Goal: Task Accomplishment & Management: Manage account settings

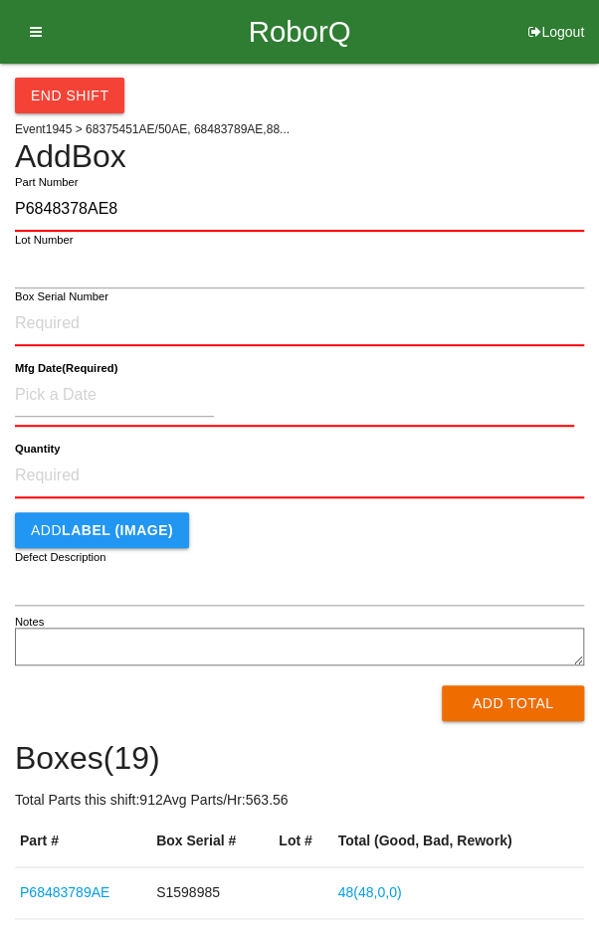
type input "P6848378AE8"
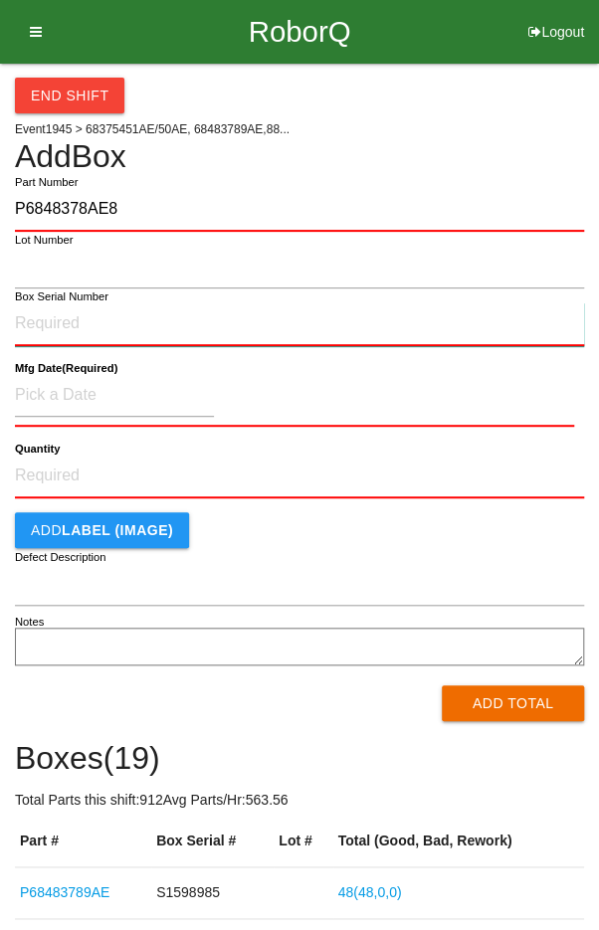
click at [46, 315] on input "Box Serial Number" at bounding box center [299, 324] width 569 height 44
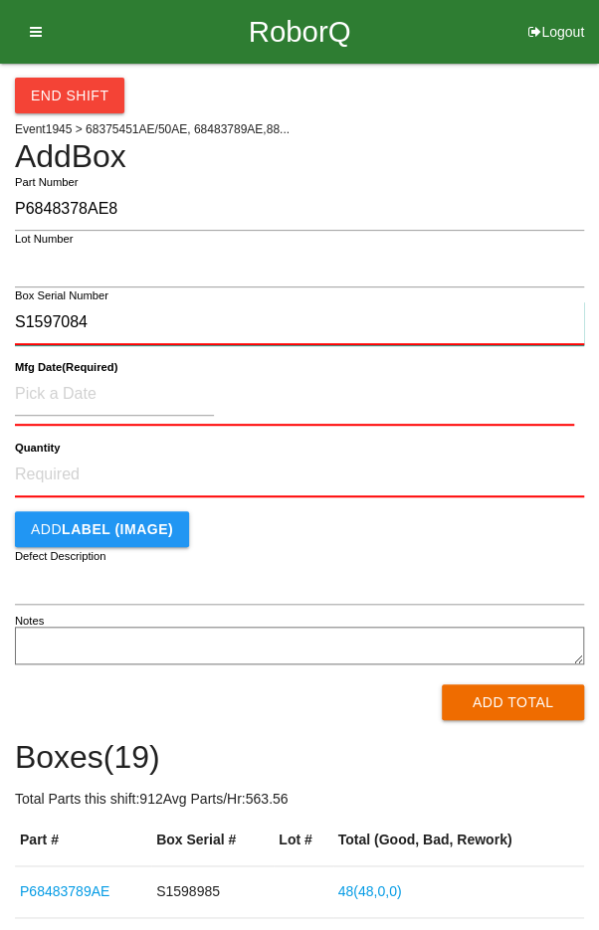
type input "S1597084"
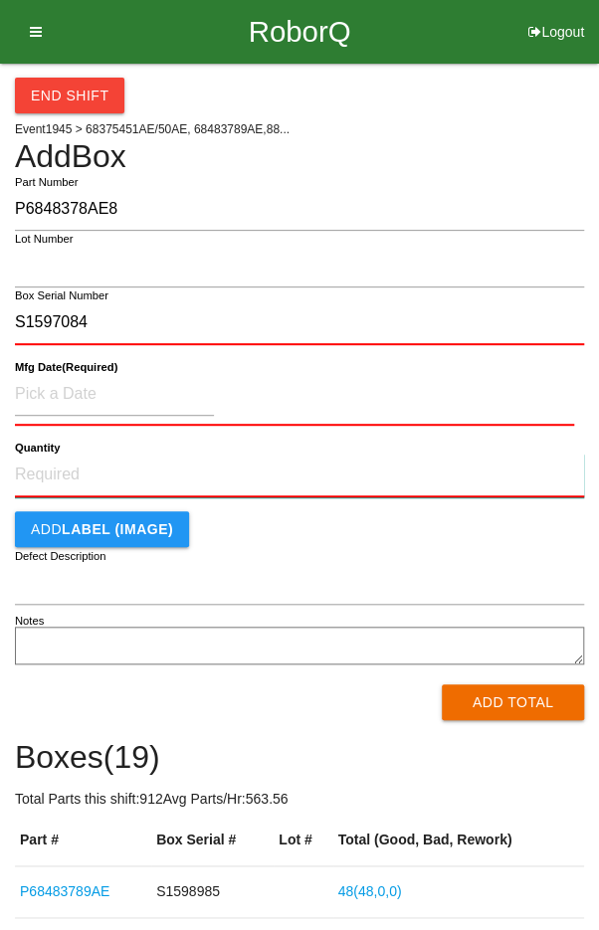
click at [72, 480] on input "Quantity" at bounding box center [299, 476] width 569 height 44
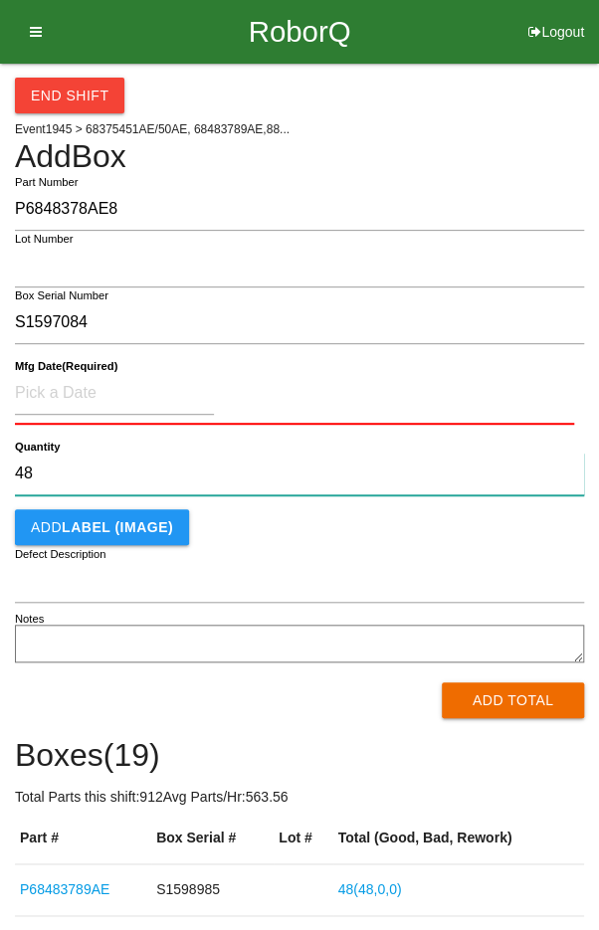
type input "48"
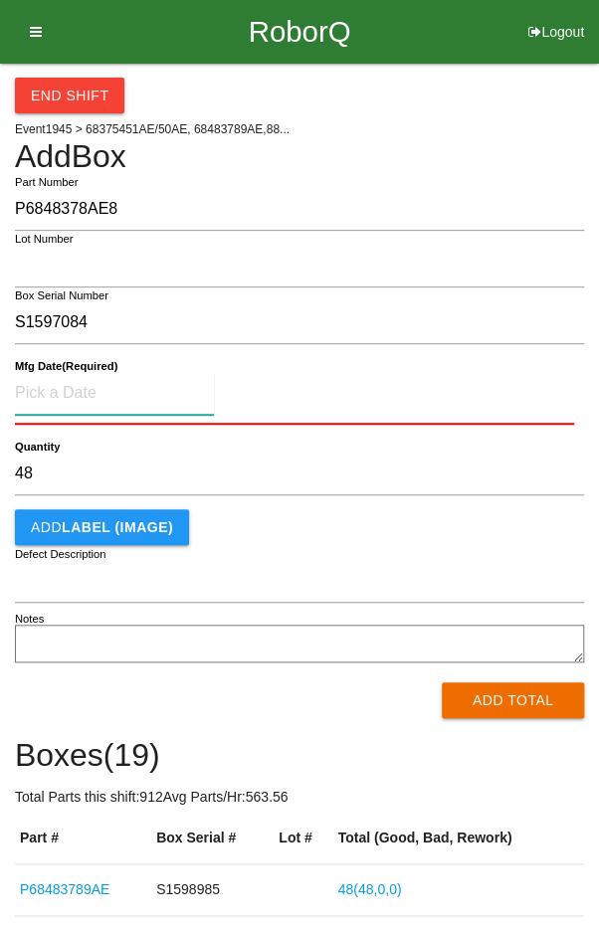
click at [96, 399] on input at bounding box center [114, 393] width 199 height 43
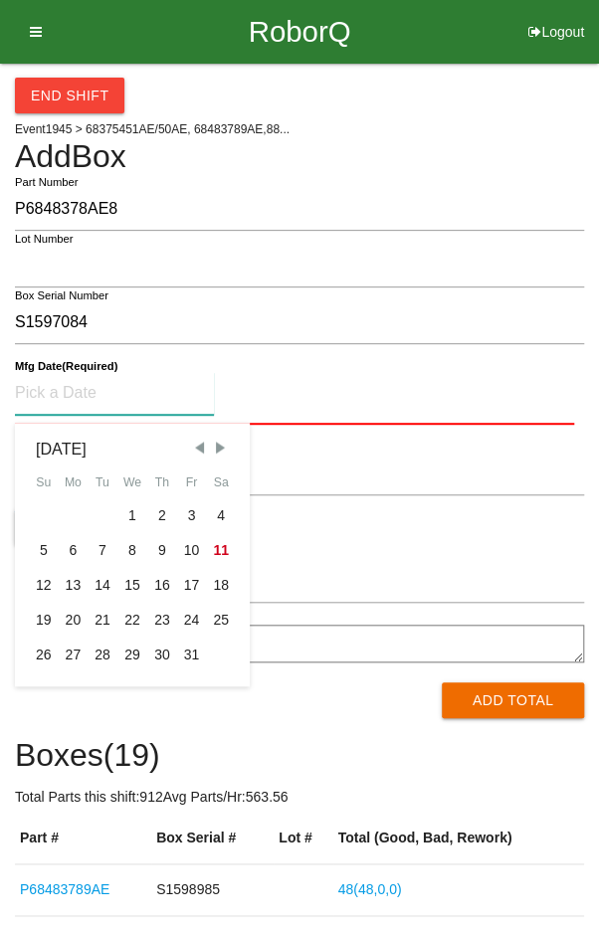
click at [186, 547] on div "10" at bounding box center [192, 550] width 30 height 35
type input "[DATE]"
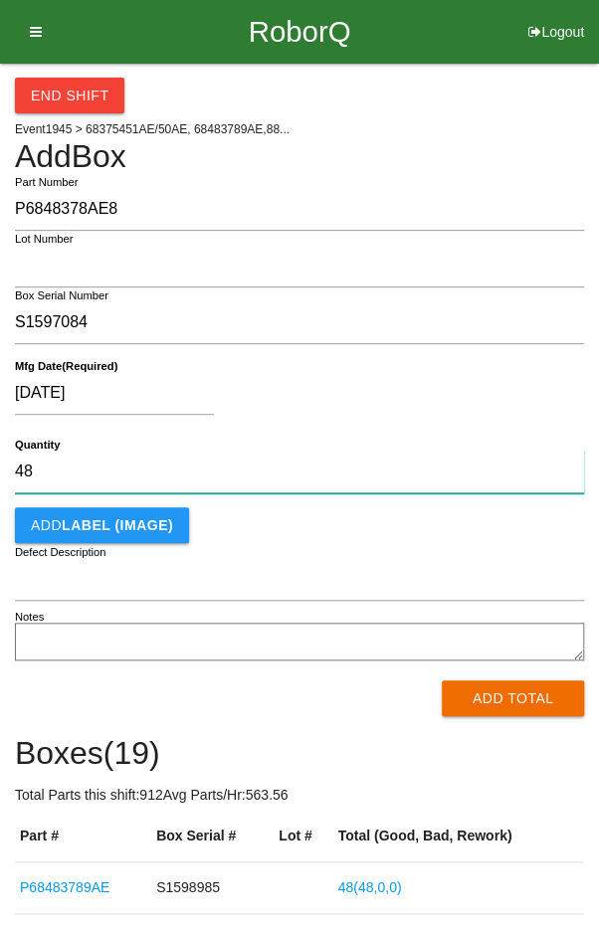
click at [145, 477] on input "48" at bounding box center [299, 472] width 569 height 43
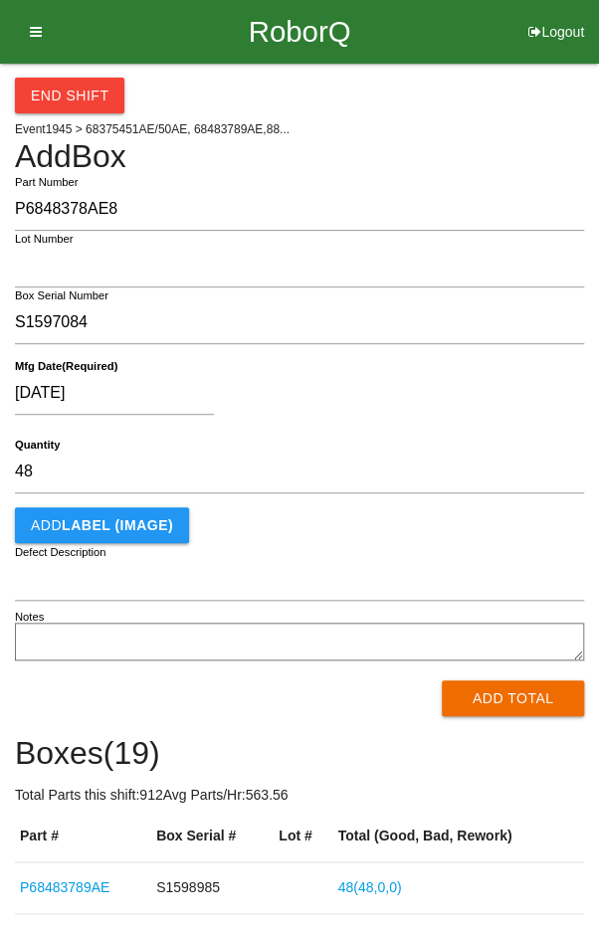
click at [536, 534] on div "Add LABEL (IMAGE)" at bounding box center [299, 525] width 569 height 36
click at [531, 704] on button "Add Total" at bounding box center [513, 698] width 142 height 36
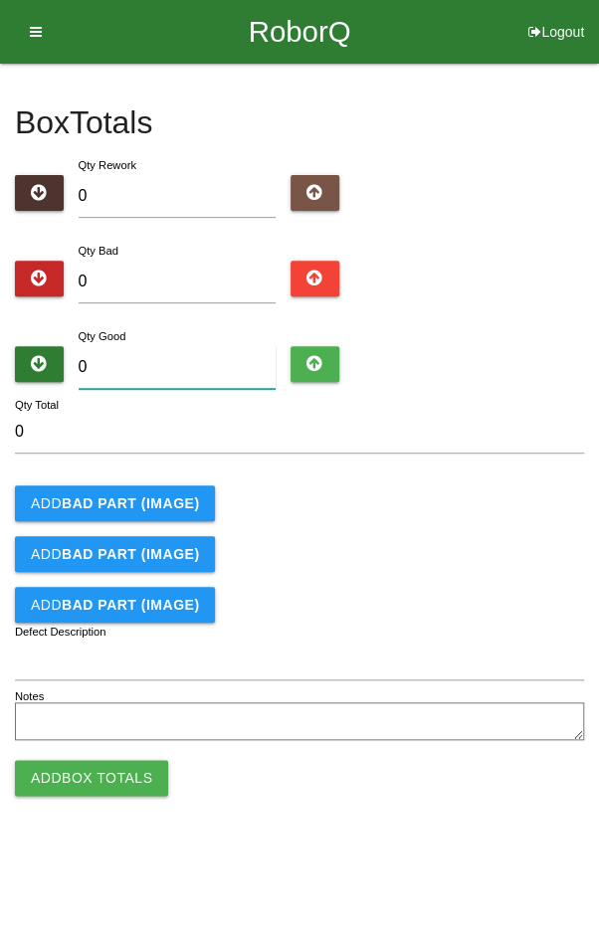
click at [149, 365] on input "0" at bounding box center [178, 367] width 198 height 43
type input "4"
type input "48"
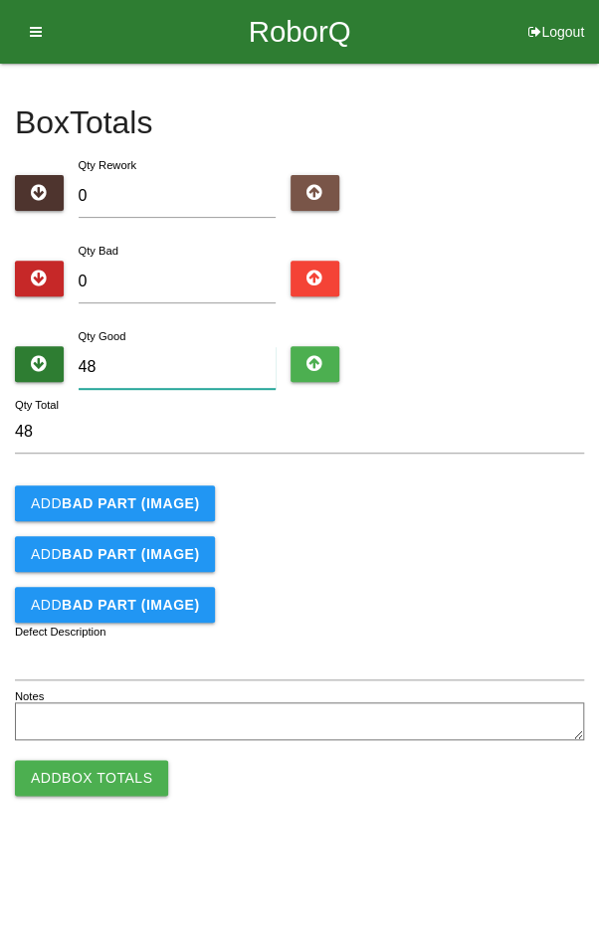
type input "48"
click at [456, 511] on div "Add BAD PART (IMAGE)" at bounding box center [299, 503] width 569 height 36
click at [82, 786] on button "Add Box Totals" at bounding box center [91, 778] width 153 height 36
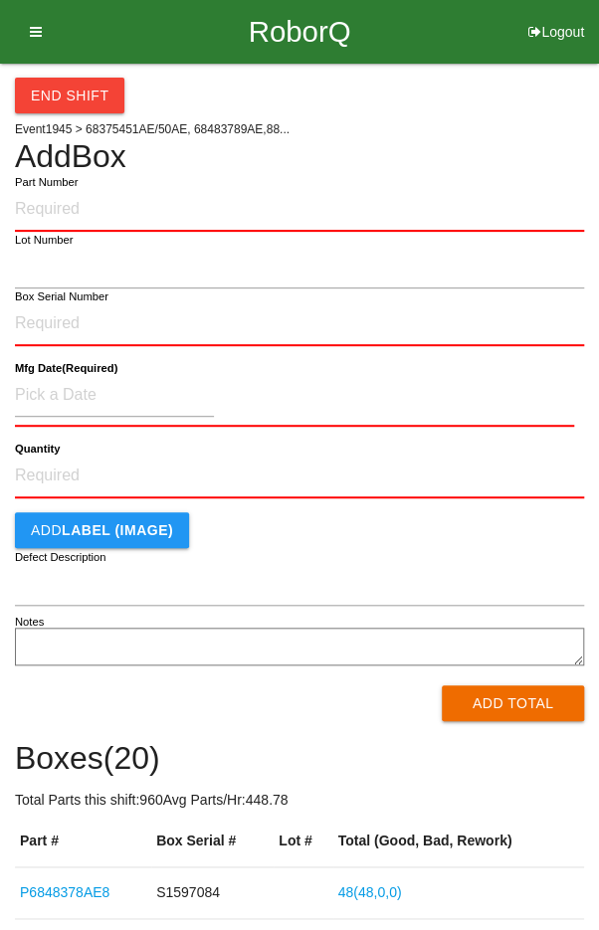
click at [69, 187] on label "Part Number" at bounding box center [46, 182] width 63 height 17
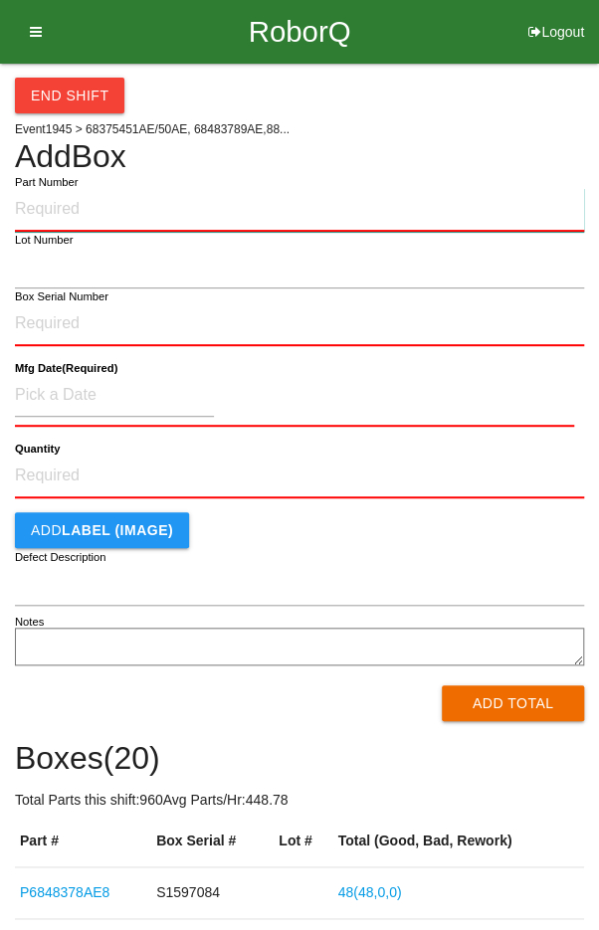
click at [69, 188] on input "Part Number" at bounding box center [299, 210] width 569 height 44
type input "P68483788AE"
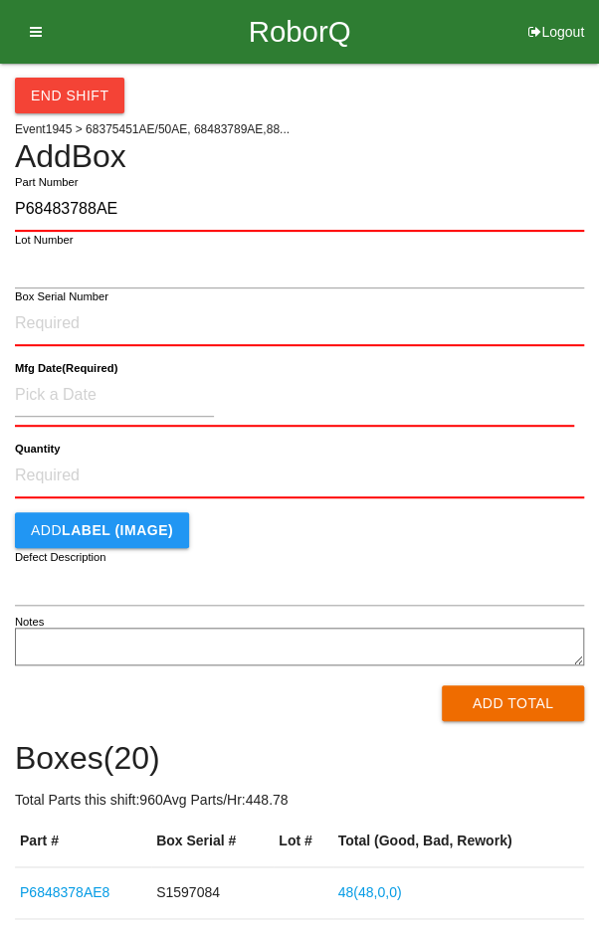
click at [48, 299] on label "Box Serial Number" at bounding box center [62, 297] width 94 height 17
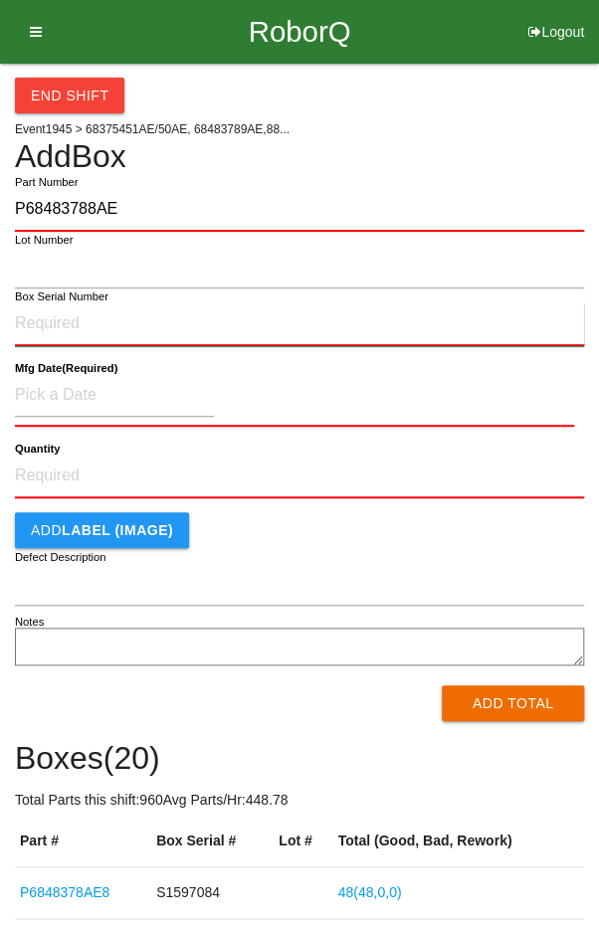
click at [48, 302] on input "Box Serial Number" at bounding box center [299, 324] width 569 height 44
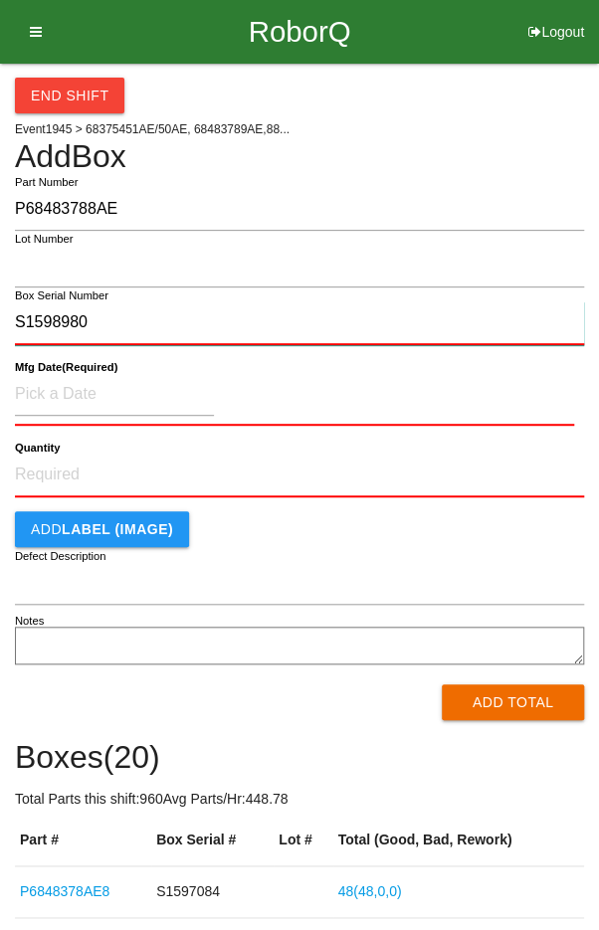
type input "S1598980"
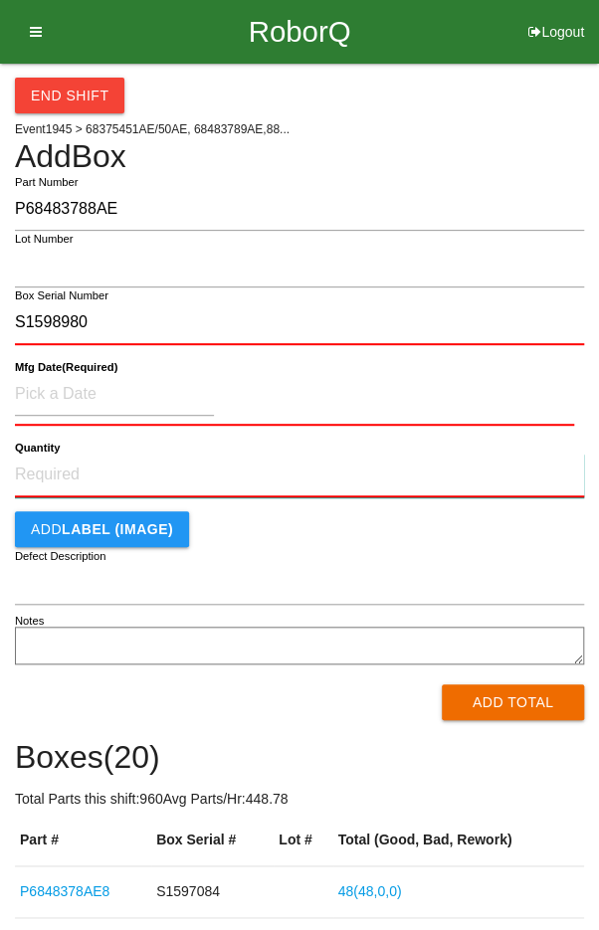
click at [62, 468] on input "Quantity" at bounding box center [299, 476] width 569 height 44
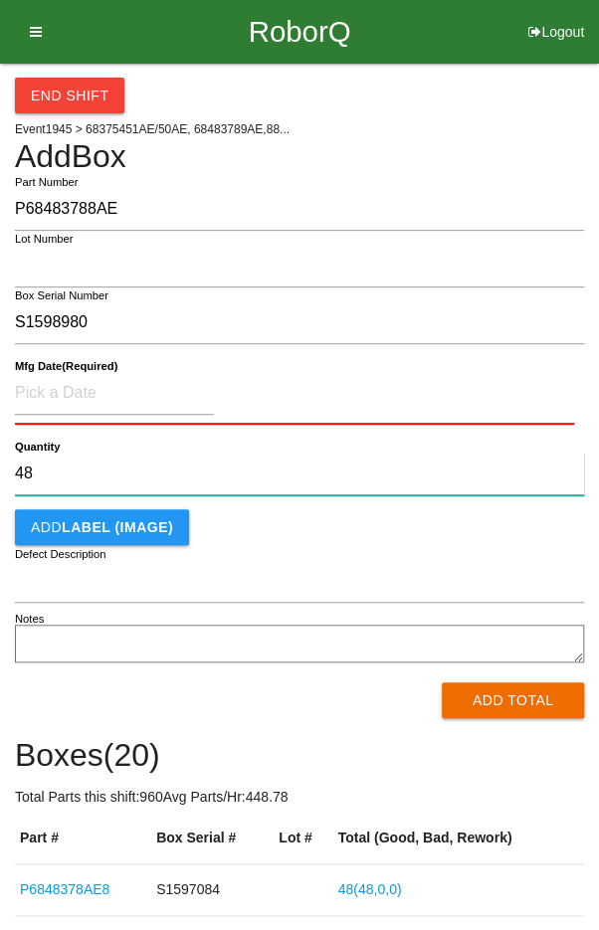
type input "48"
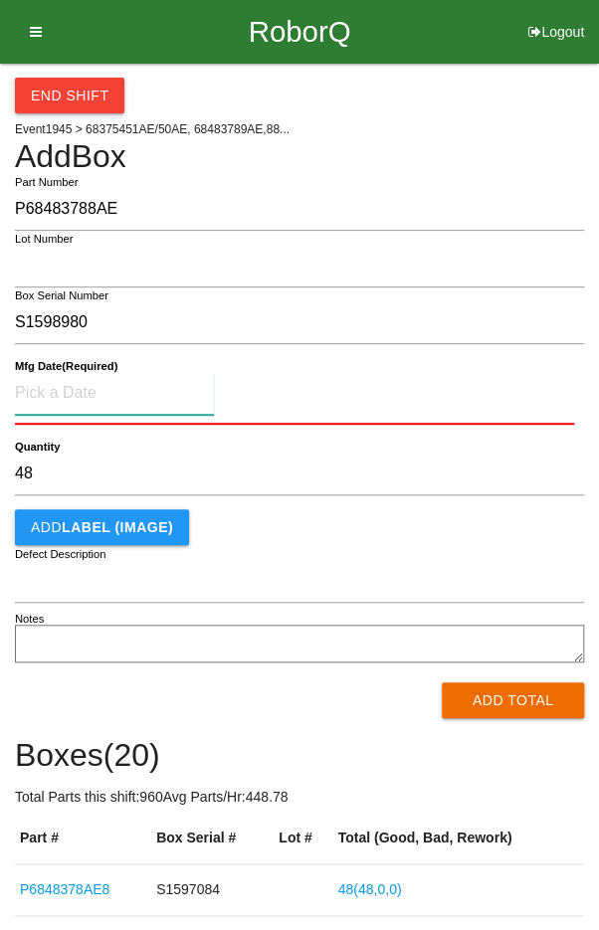
click at [67, 394] on input at bounding box center [114, 393] width 199 height 43
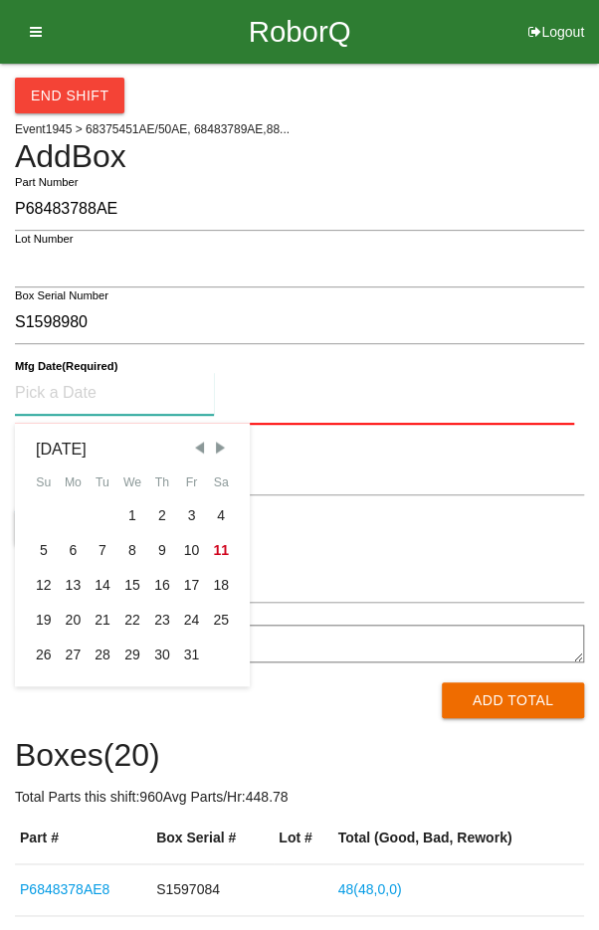
click at [195, 570] on div "17" at bounding box center [192, 585] width 30 height 35
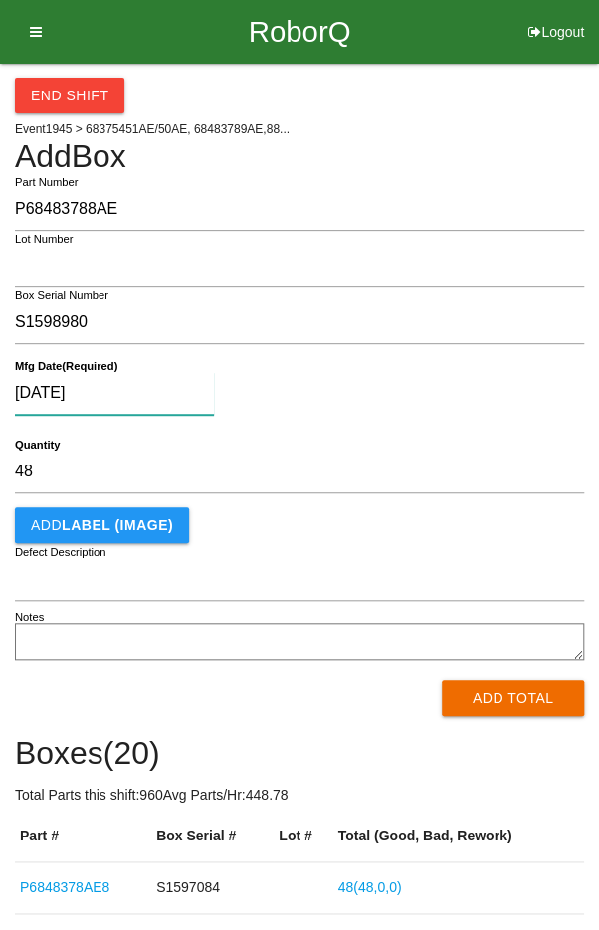
click at [152, 398] on input "[DATE]" at bounding box center [114, 393] width 199 height 43
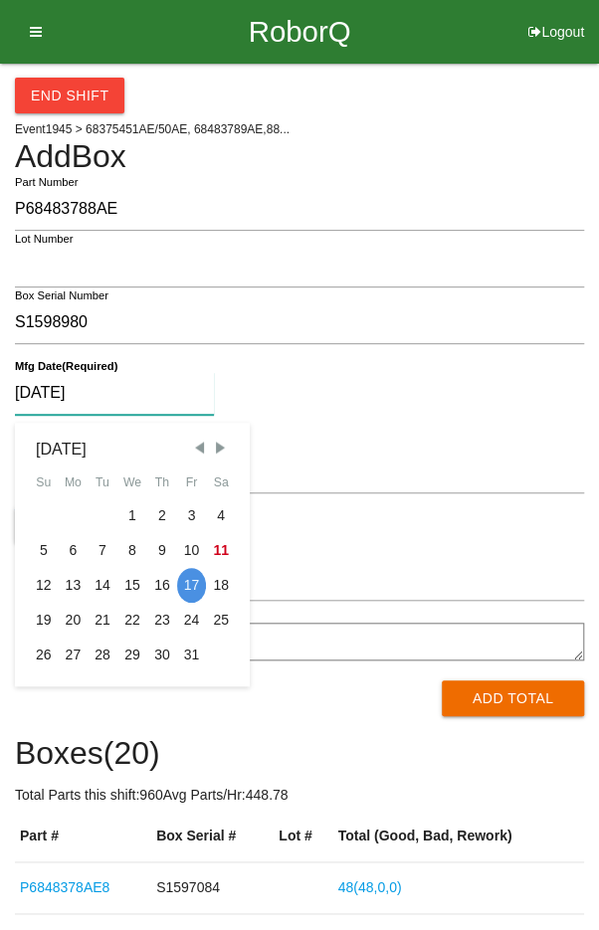
click at [183, 559] on div "10" at bounding box center [192, 550] width 30 height 35
type input "[DATE]"
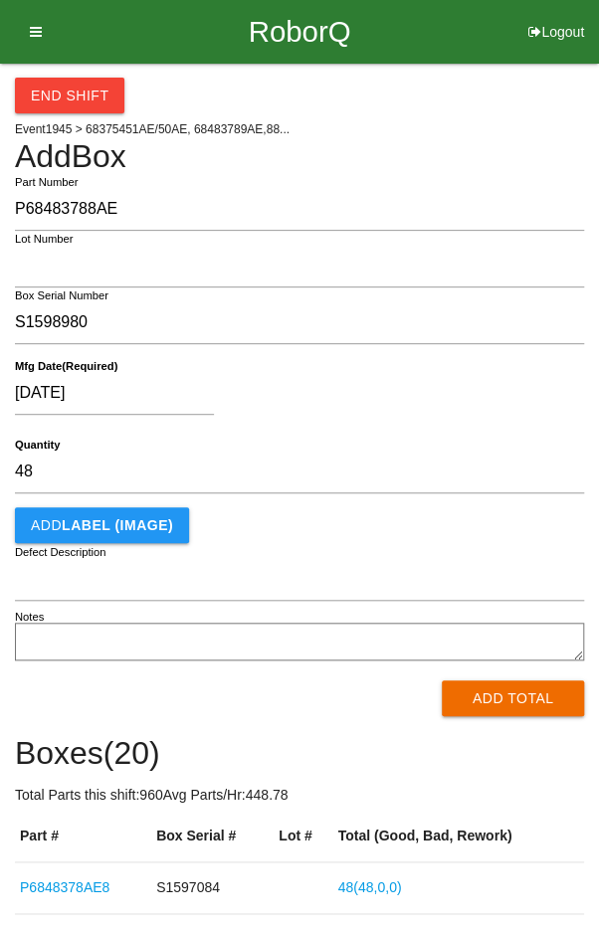
click at [401, 412] on div "[DATE]" at bounding box center [294, 397] width 559 height 51
click at [513, 712] on button "Add Total" at bounding box center [513, 698] width 142 height 36
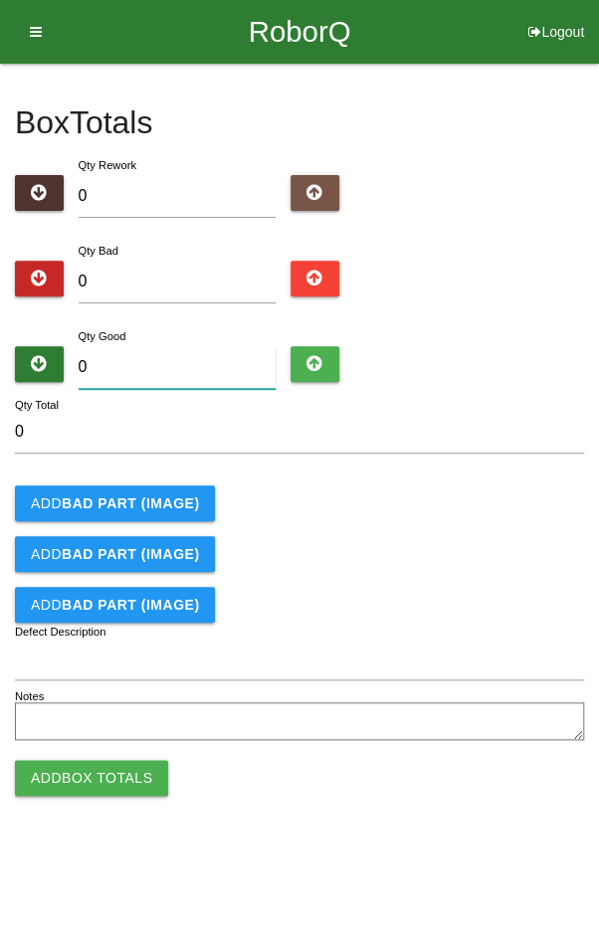
click at [173, 358] on input "0" at bounding box center [178, 367] width 198 height 43
type input "4"
type input "48"
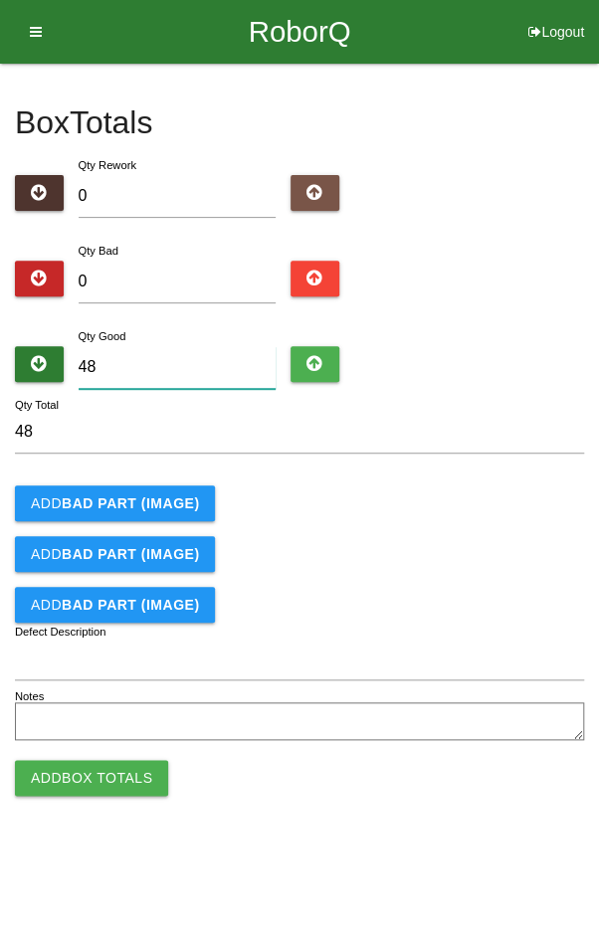
type input "48"
click at [512, 517] on div "Add BAD PART (IMAGE)" at bounding box center [299, 503] width 569 height 36
click at [98, 781] on button "Add Box Totals" at bounding box center [91, 778] width 153 height 36
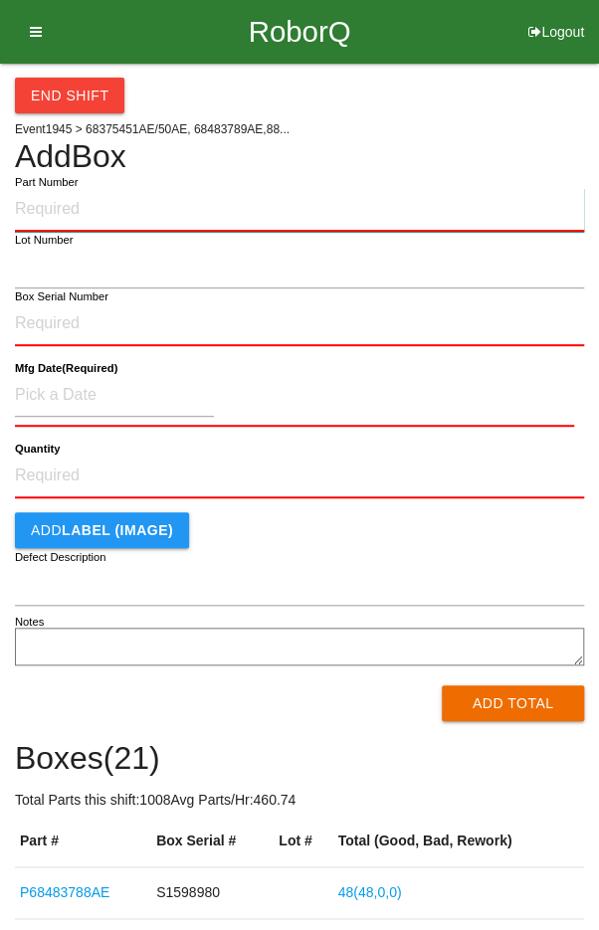
click at [62, 199] on input "Part Number" at bounding box center [299, 210] width 569 height 44
click at [72, 218] on input "Part Number" at bounding box center [299, 210] width 569 height 44
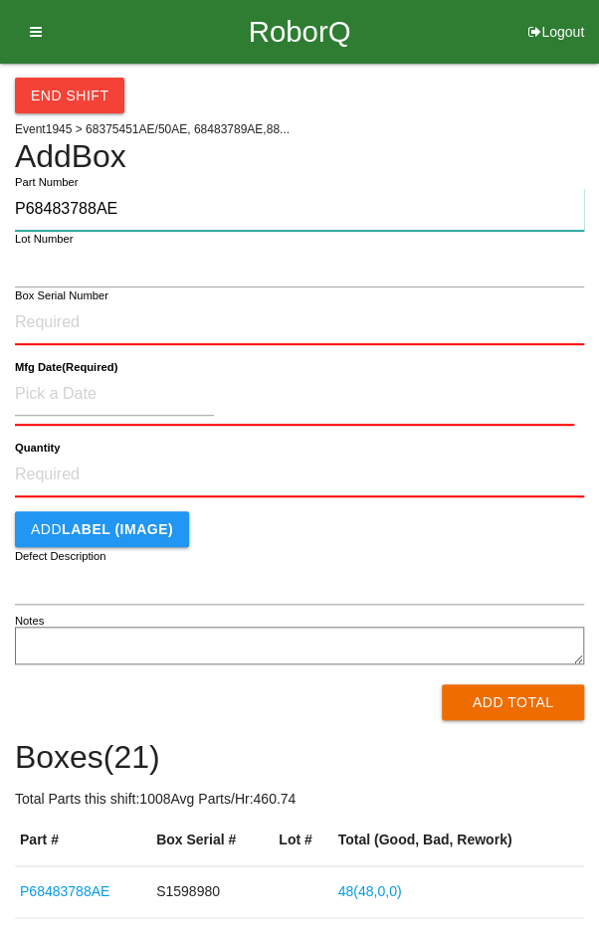
type input "P68483788AE"
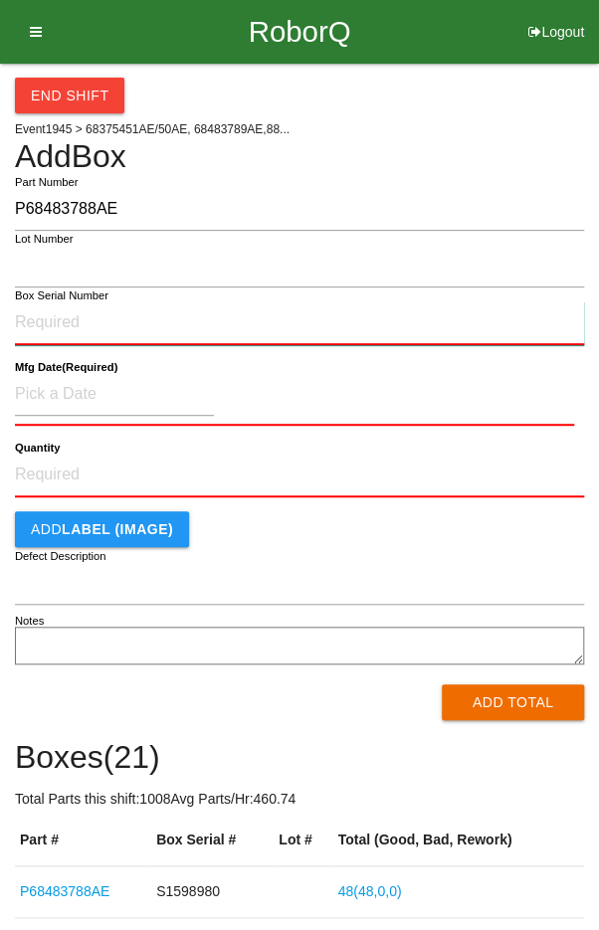
click at [50, 323] on input "Box Serial Number" at bounding box center [299, 323] width 569 height 44
type input "S1597089"
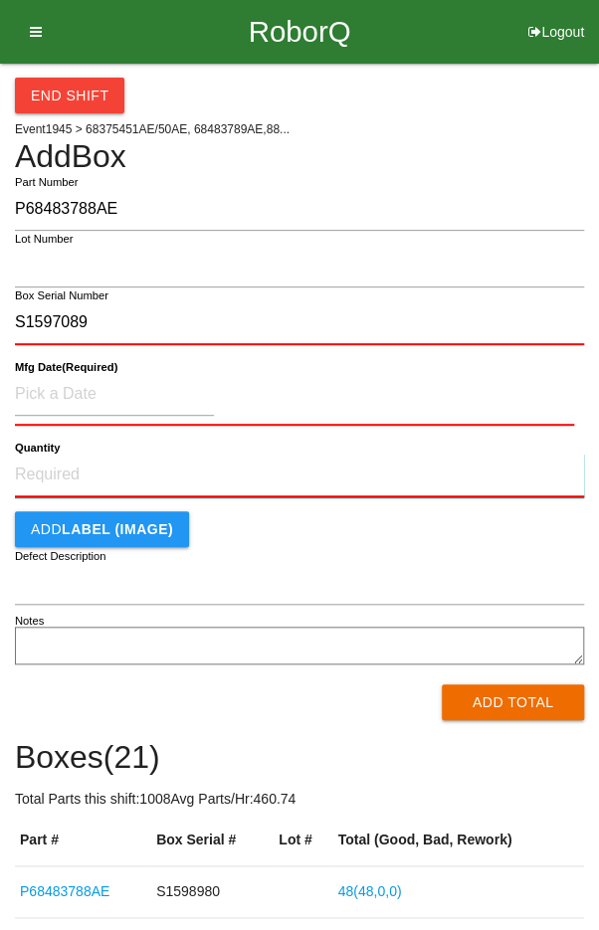
click at [54, 477] on input "Quantity" at bounding box center [299, 476] width 569 height 44
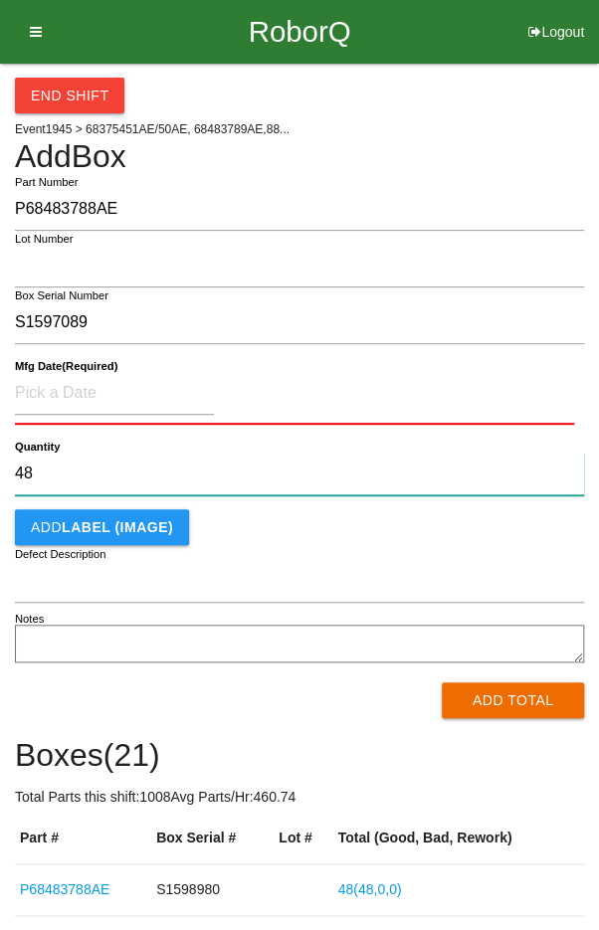
type input "48"
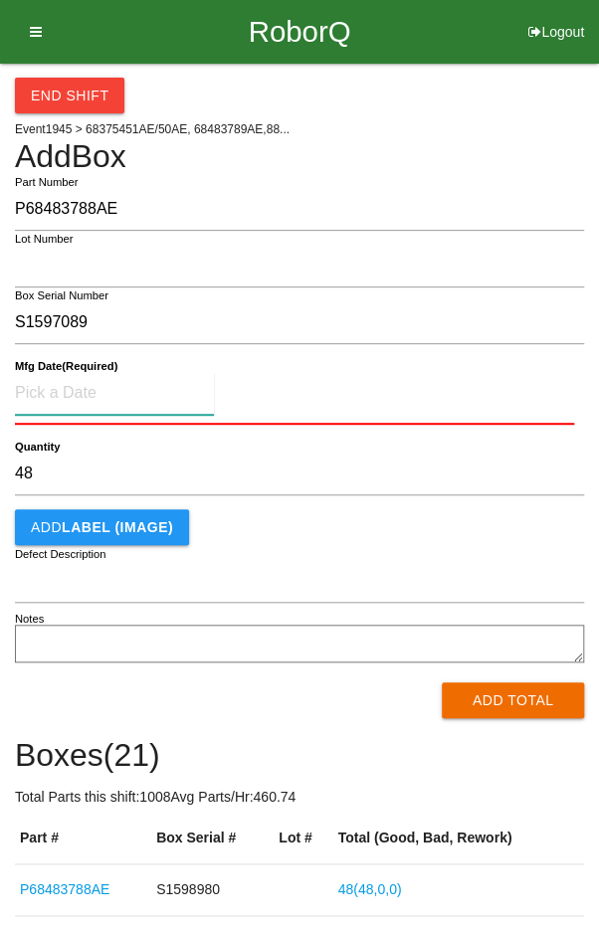
click at [66, 386] on input at bounding box center [114, 393] width 199 height 43
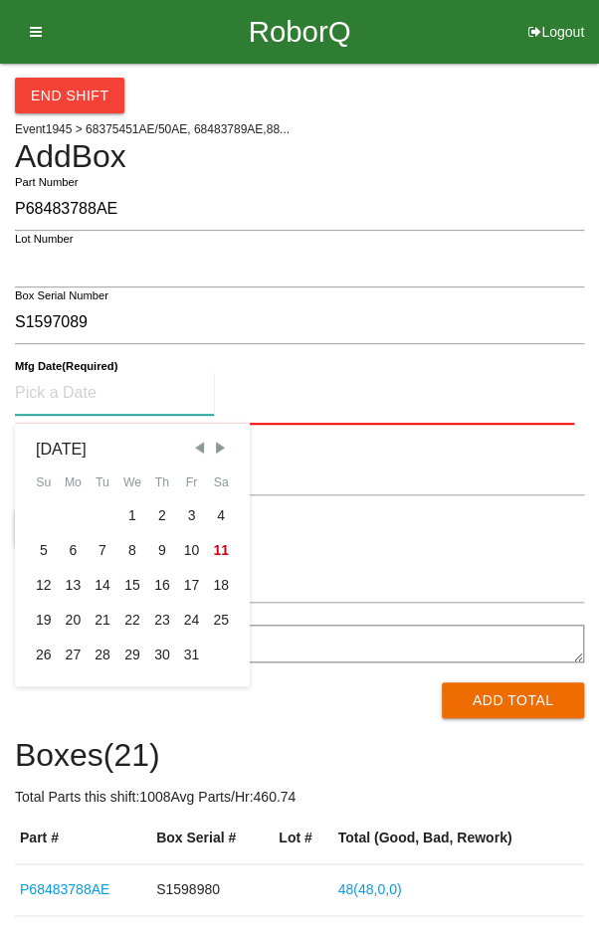
click at [187, 552] on div "10" at bounding box center [192, 550] width 30 height 35
type input "[DATE]"
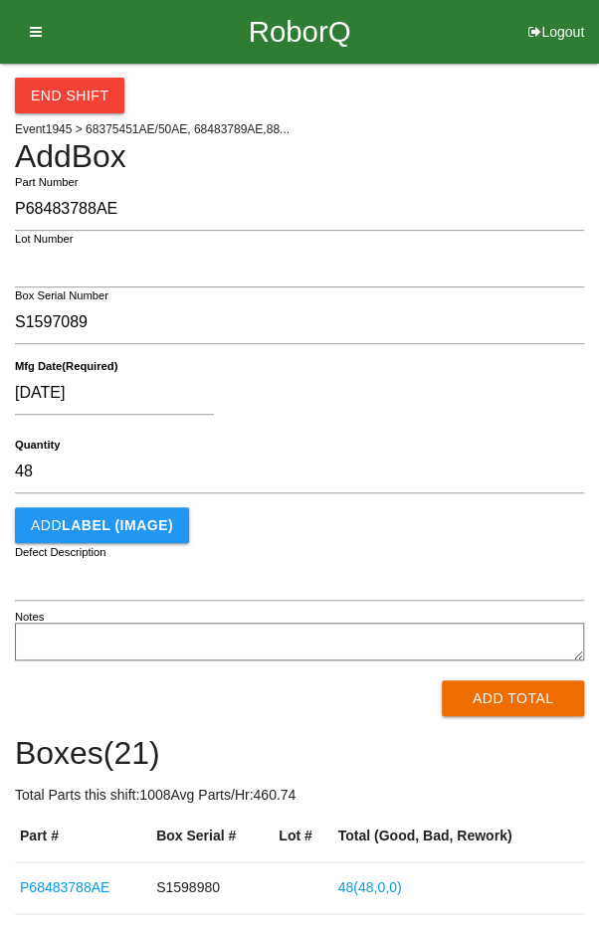
click at [411, 396] on div "[DATE]" at bounding box center [294, 397] width 559 height 51
click at [513, 696] on button "Add Total" at bounding box center [513, 698] width 142 height 36
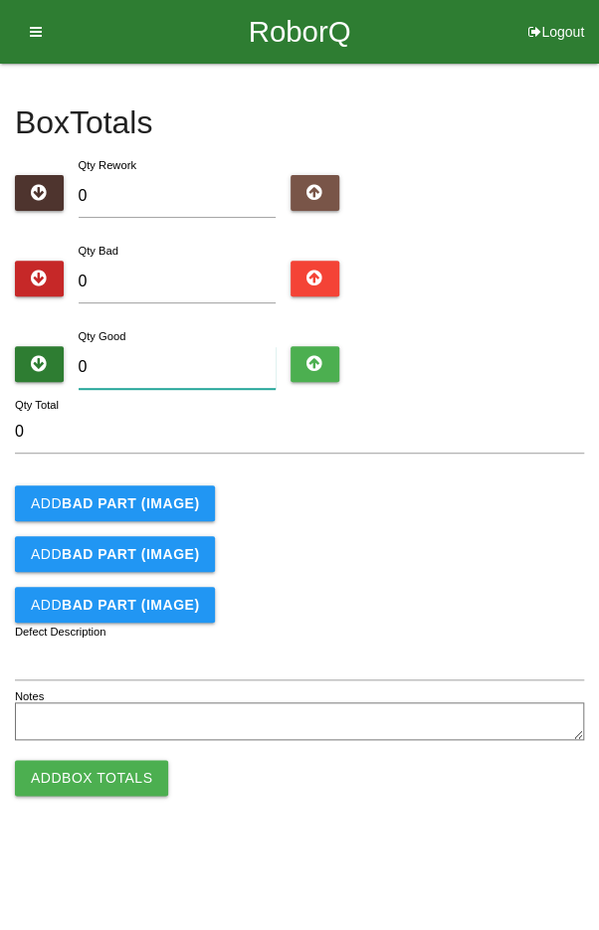
click at [170, 349] on input "0" at bounding box center [178, 367] width 198 height 43
type input "4"
type input "48"
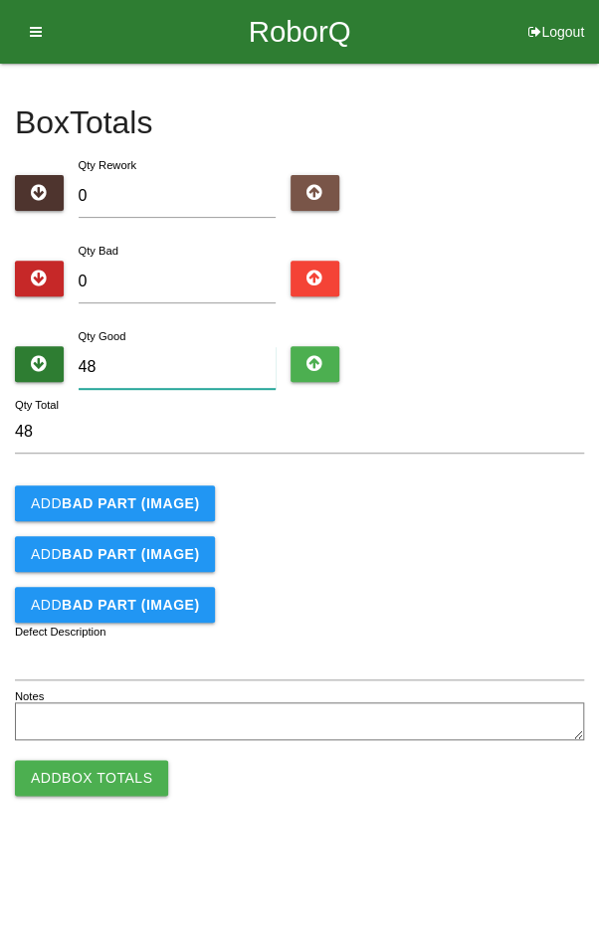
type input "48"
click at [457, 529] on form "48 Qty Total Add BAD PART (IMAGE) Add BAD PART (IMAGE) Add BAD PART (IMAGE) Def…" at bounding box center [299, 578] width 569 height 335
click at [84, 782] on button "Add Box Totals" at bounding box center [91, 778] width 153 height 36
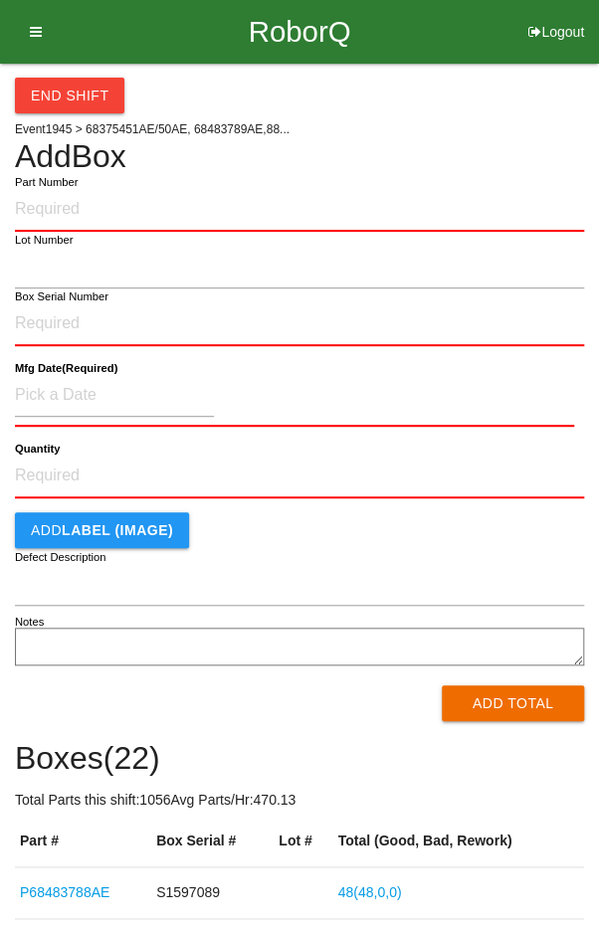
click at [48, 187] on label "Part Number" at bounding box center [46, 182] width 63 height 17
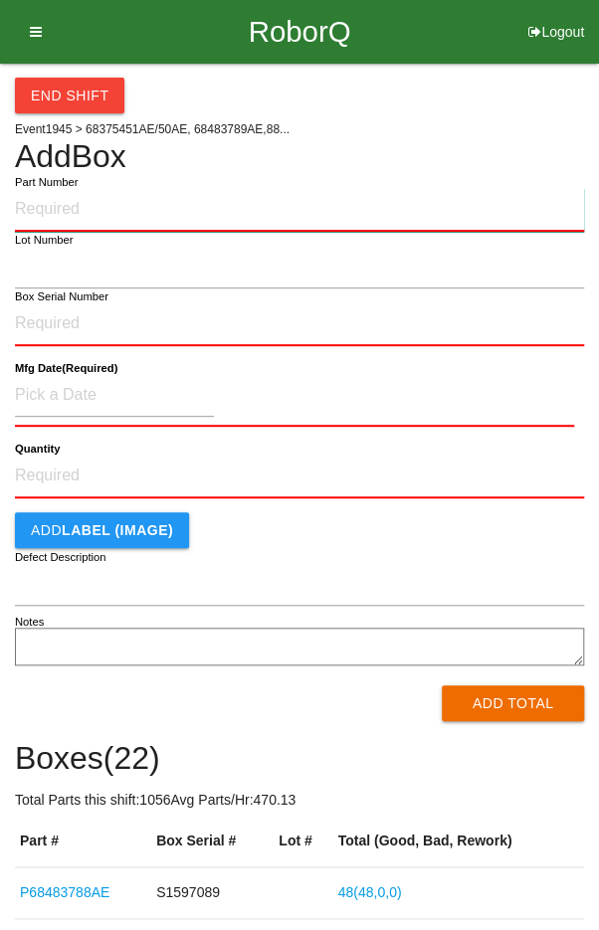
click at [48, 188] on input "Part Number" at bounding box center [299, 210] width 569 height 44
type input "P68483788AE"
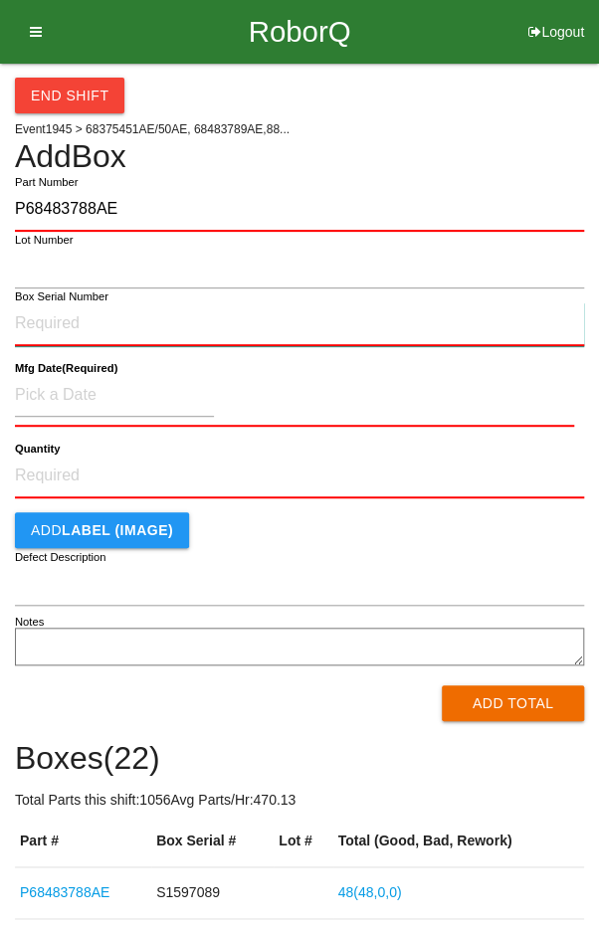
click at [48, 315] on input "Box Serial Number" at bounding box center [299, 324] width 569 height 44
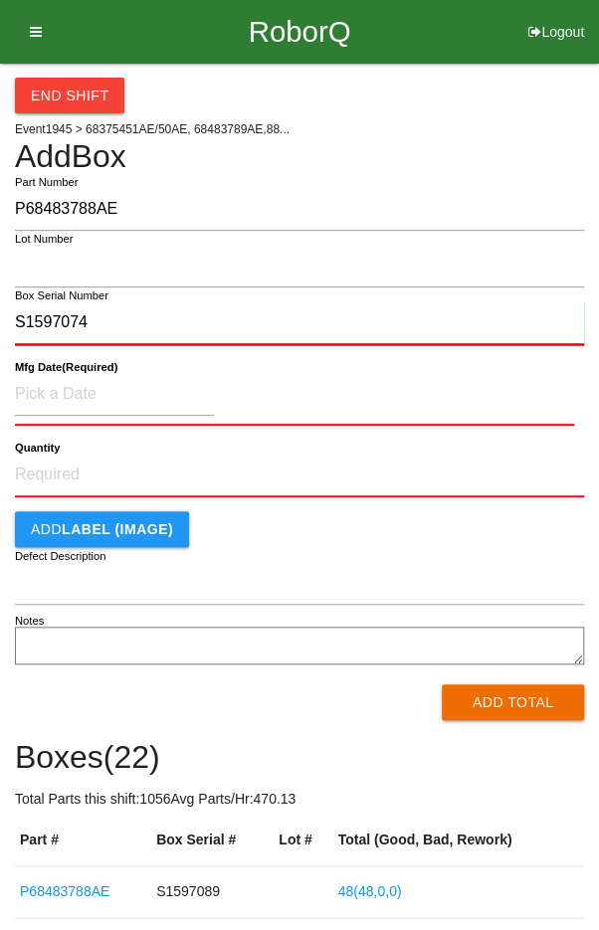
type input "S1597074"
click at [48, 450] on b "Quantity" at bounding box center [37, 448] width 45 height 13
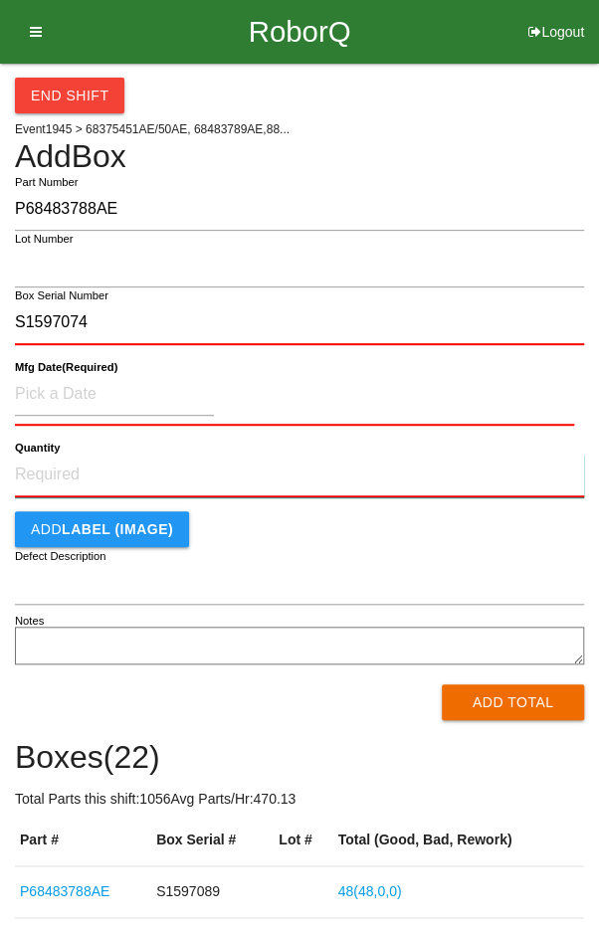
click at [48, 454] on input "Quantity" at bounding box center [299, 476] width 569 height 44
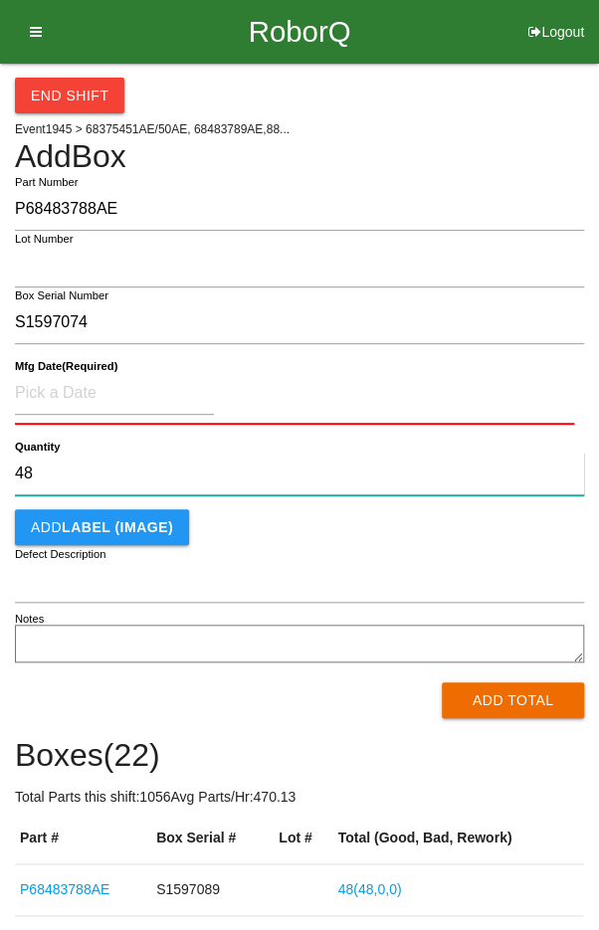
type input "48"
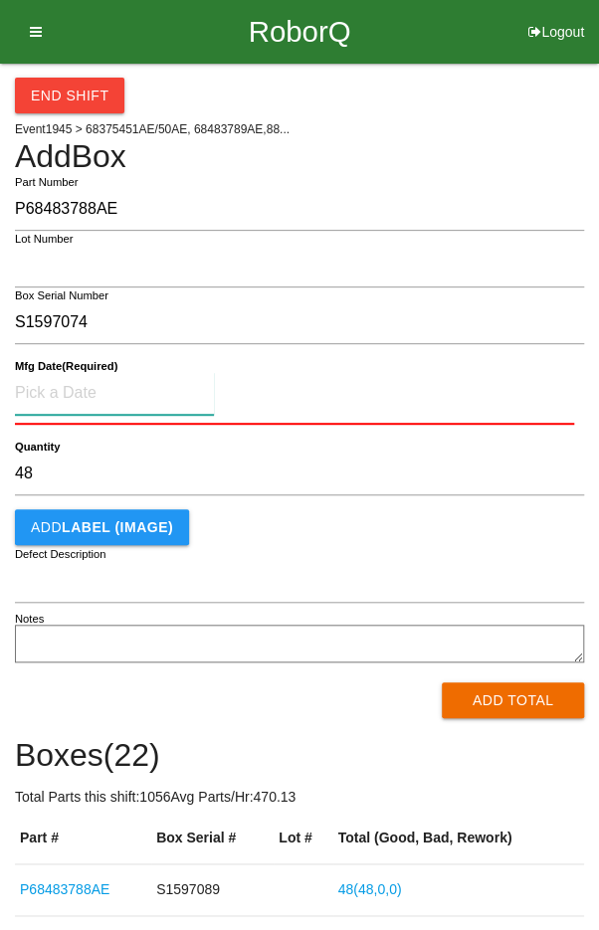
click at [63, 389] on input at bounding box center [114, 393] width 199 height 43
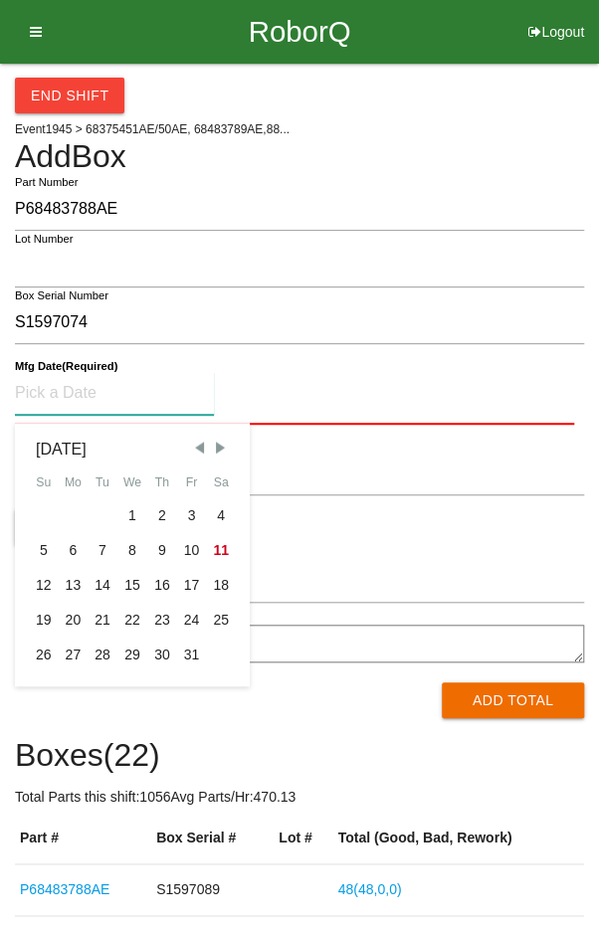
click at [191, 440] on span "Previous Month" at bounding box center [199, 448] width 18 height 18
click at [126, 553] on div "10" at bounding box center [132, 550] width 30 height 35
type input "[DATE]"
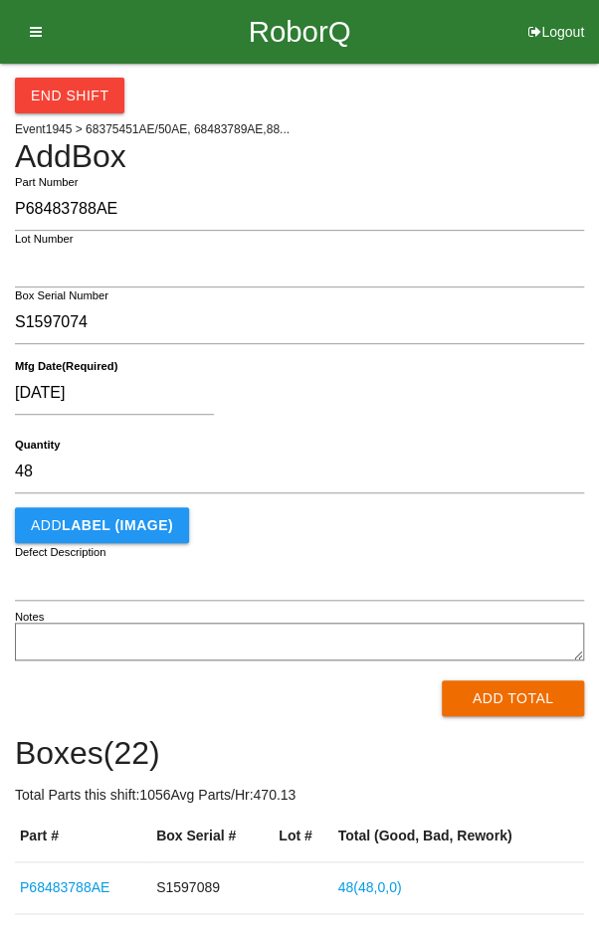
click at [390, 408] on div "[DATE]" at bounding box center [294, 397] width 559 height 51
click at [516, 699] on button "Add Total" at bounding box center [513, 698] width 142 height 36
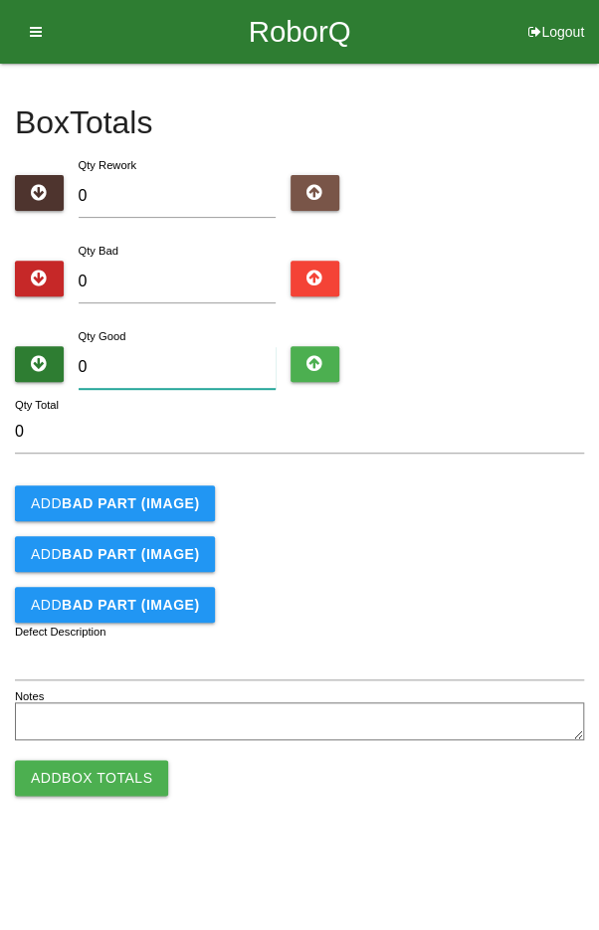
click at [192, 363] on input "0" at bounding box center [178, 367] width 198 height 43
type input "4"
type input "48"
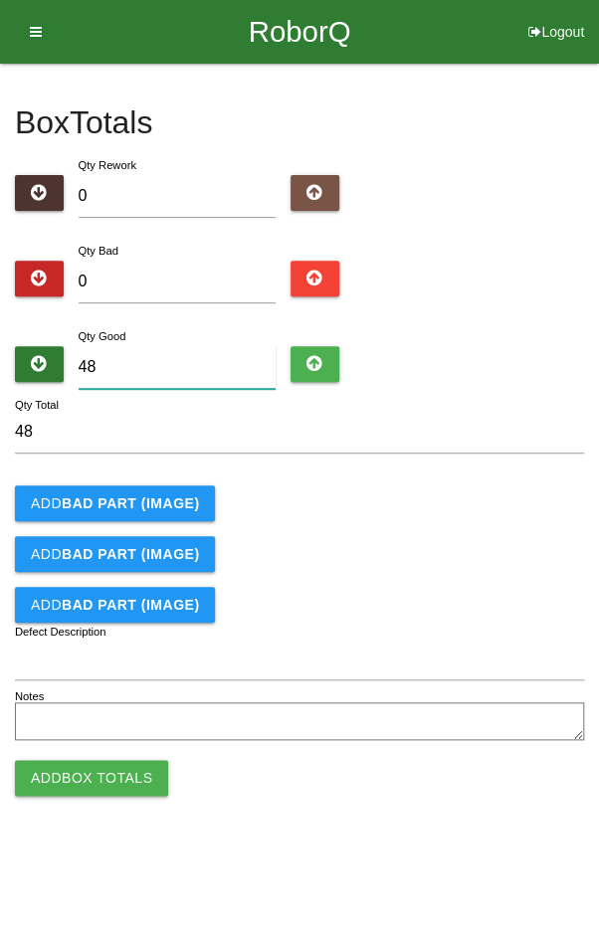
type input "48"
click at [476, 536] on div "Add BAD PART (IMAGE)" at bounding box center [299, 554] width 569 height 36
click at [92, 769] on button "Add Box Totals" at bounding box center [91, 778] width 153 height 36
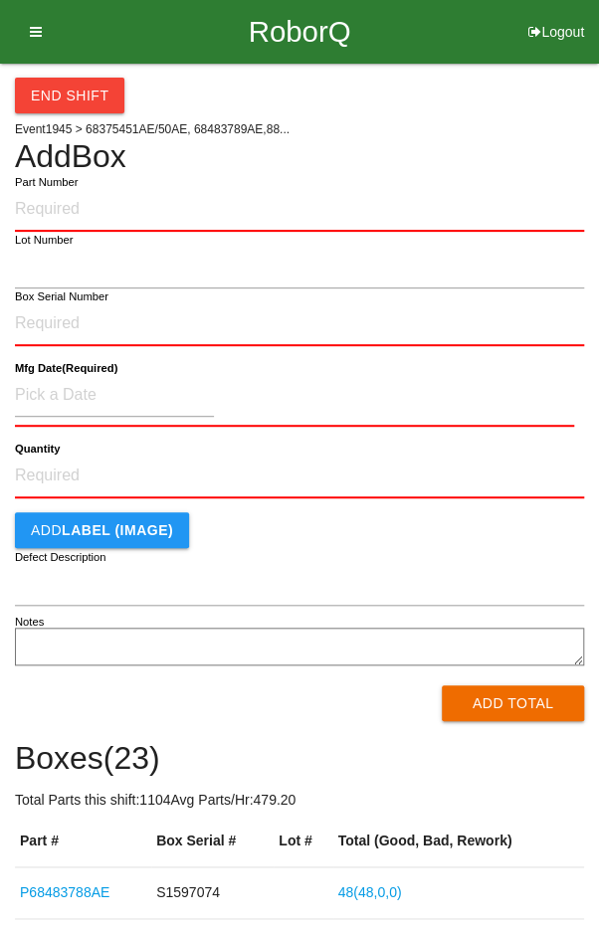
click at [411, 207] on input "Part Number" at bounding box center [299, 210] width 569 height 44
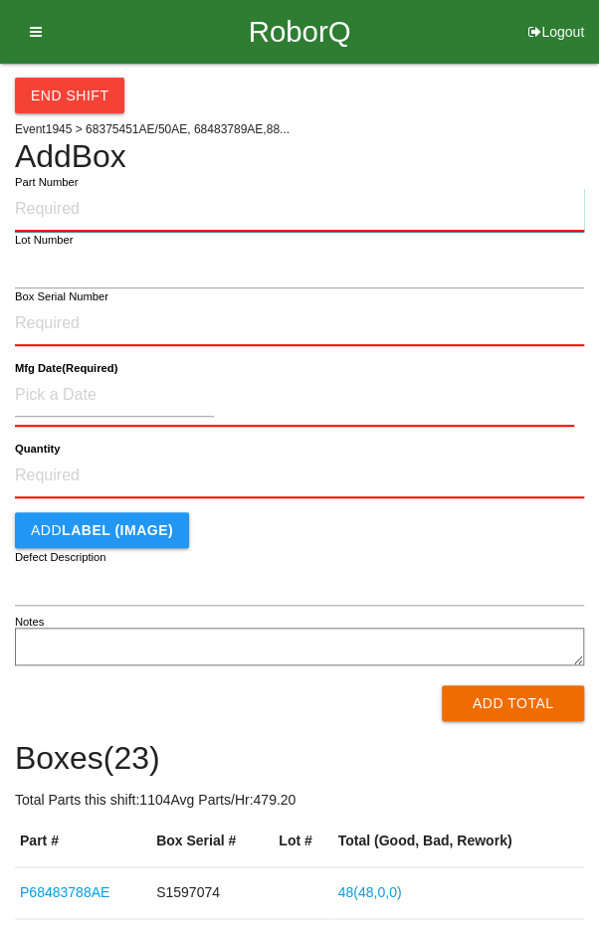
click at [86, 189] on input "Part Number" at bounding box center [299, 210] width 569 height 44
click at [85, 204] on input "Part Number" at bounding box center [299, 210] width 569 height 44
click at [97, 188] on input "Q48" at bounding box center [299, 210] width 569 height 44
type input "Q"
type input "P68483788AE"
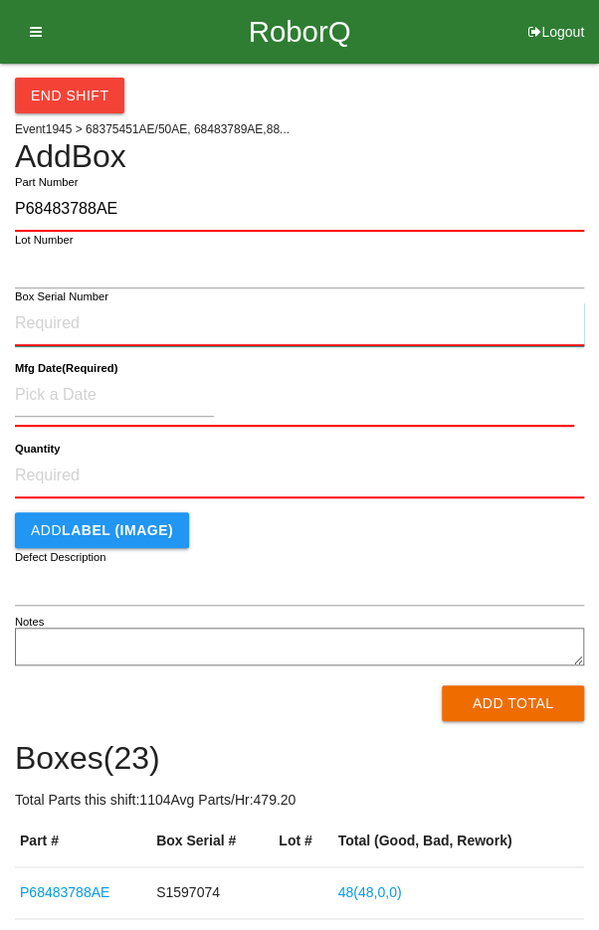
click at [45, 323] on input "Box Serial Number" at bounding box center [299, 324] width 569 height 44
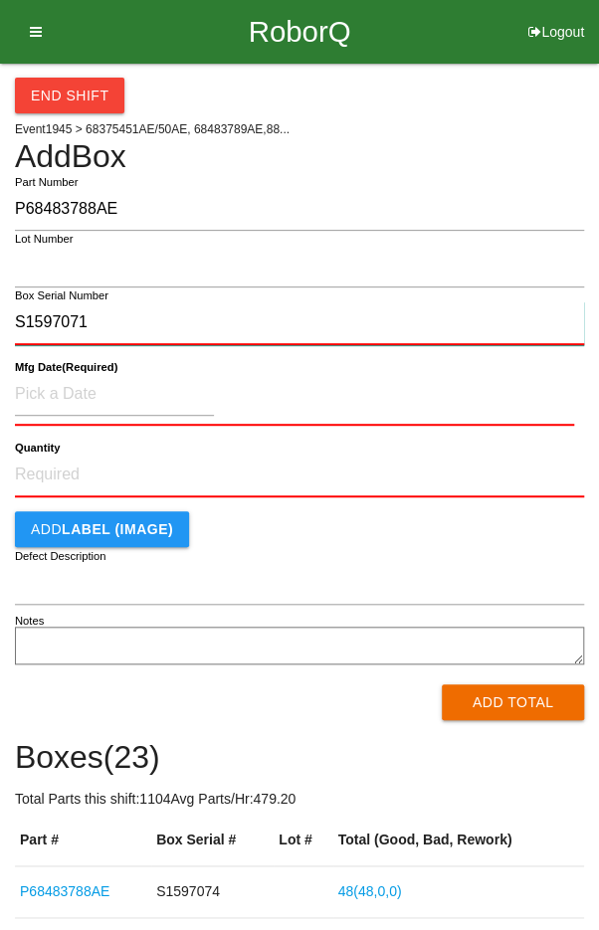
type input "S1597071"
click at [46, 511] on button "Add LABEL (IMAGE)" at bounding box center [102, 529] width 174 height 36
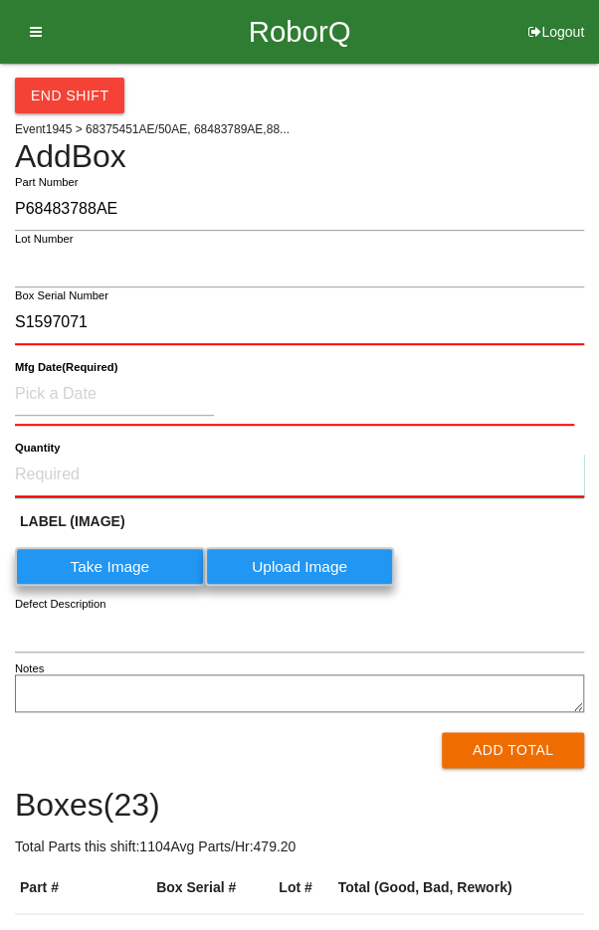
click at [51, 468] on input "Quantity" at bounding box center [299, 476] width 569 height 44
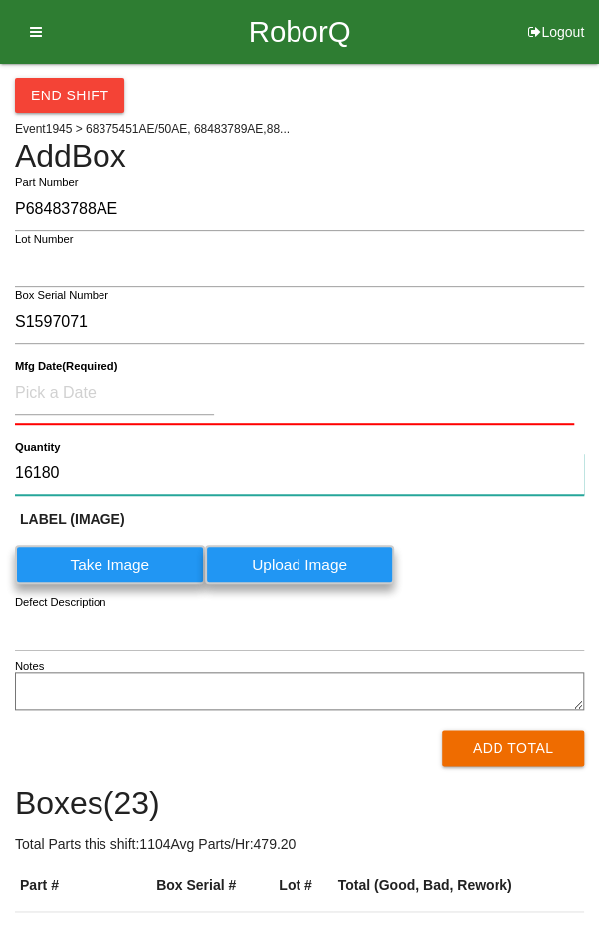
type input "16180"
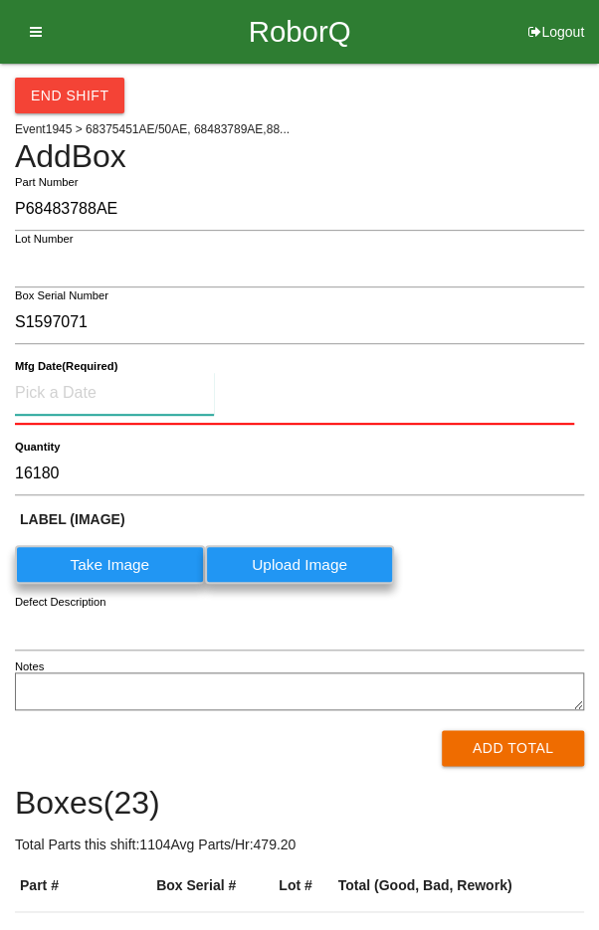
click at [63, 390] on input at bounding box center [114, 393] width 199 height 43
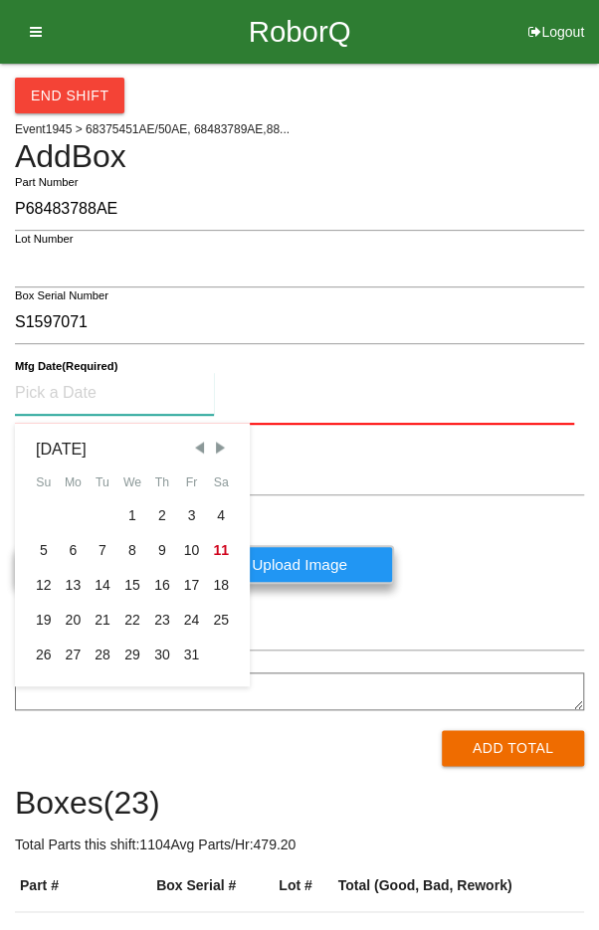
click at [198, 452] on span "Previous Month" at bounding box center [199, 448] width 18 height 18
click at [129, 550] on div "10" at bounding box center [132, 550] width 30 height 35
type input "[DATE]"
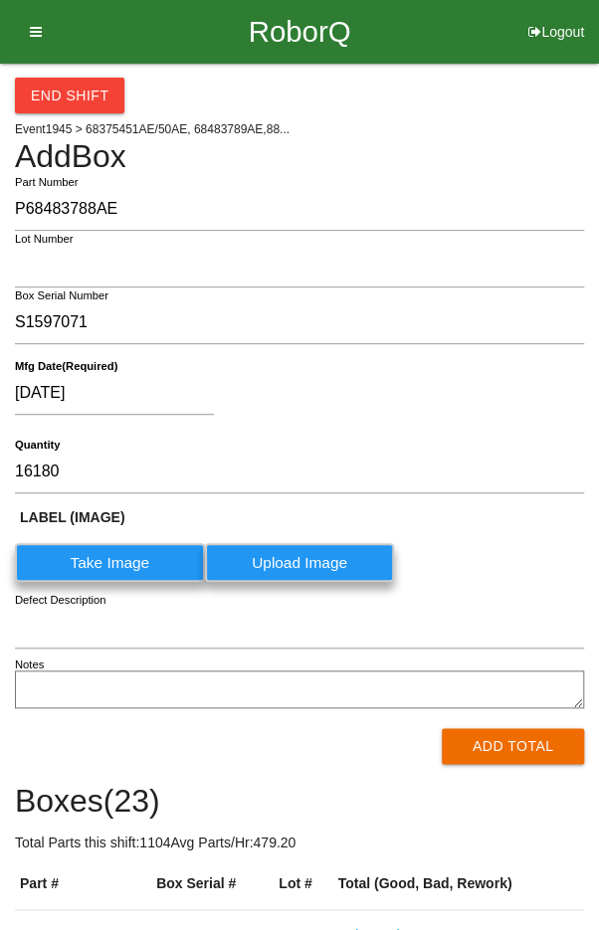
click at [421, 401] on div "[DATE]" at bounding box center [294, 397] width 559 height 51
click at [504, 729] on button "Add Total" at bounding box center [513, 746] width 142 height 36
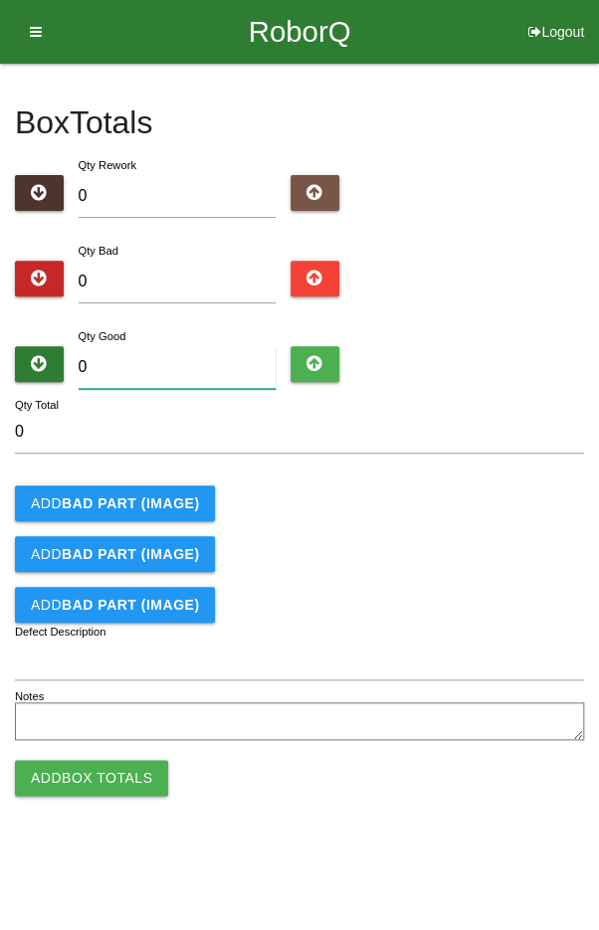
click at [213, 348] on input "0" at bounding box center [178, 367] width 198 height 43
type input "4"
type input "48"
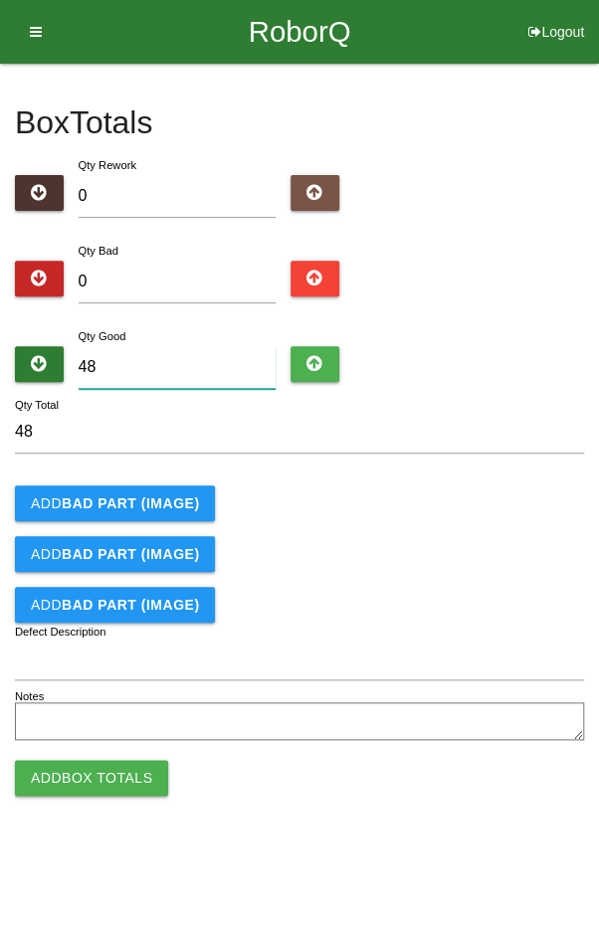
type input "48"
click at [492, 351] on div "Qty Good 48" at bounding box center [299, 361] width 569 height 72
click at [101, 781] on button "Add Box Totals" at bounding box center [91, 778] width 153 height 36
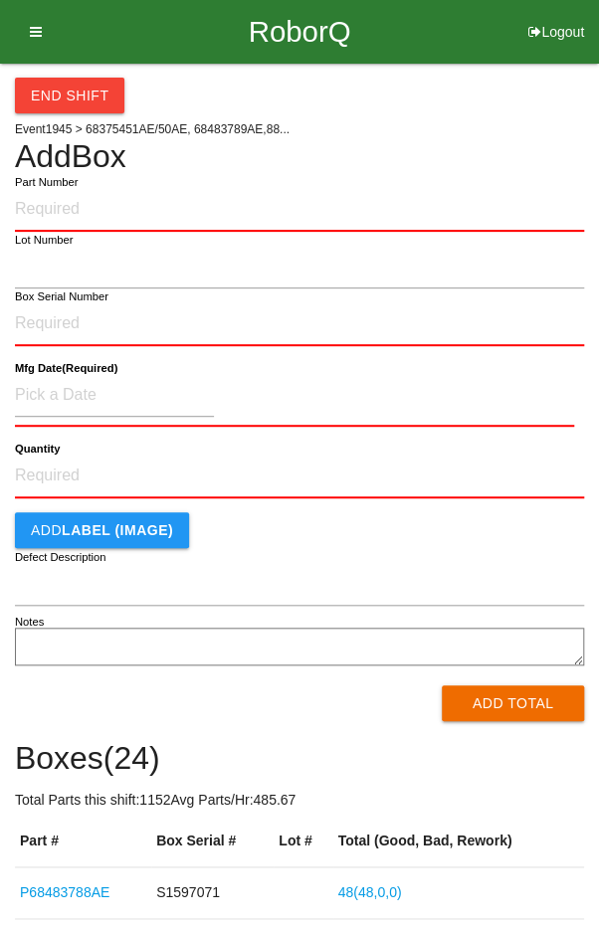
click at [78, 183] on label "Part Number" at bounding box center [46, 182] width 63 height 17
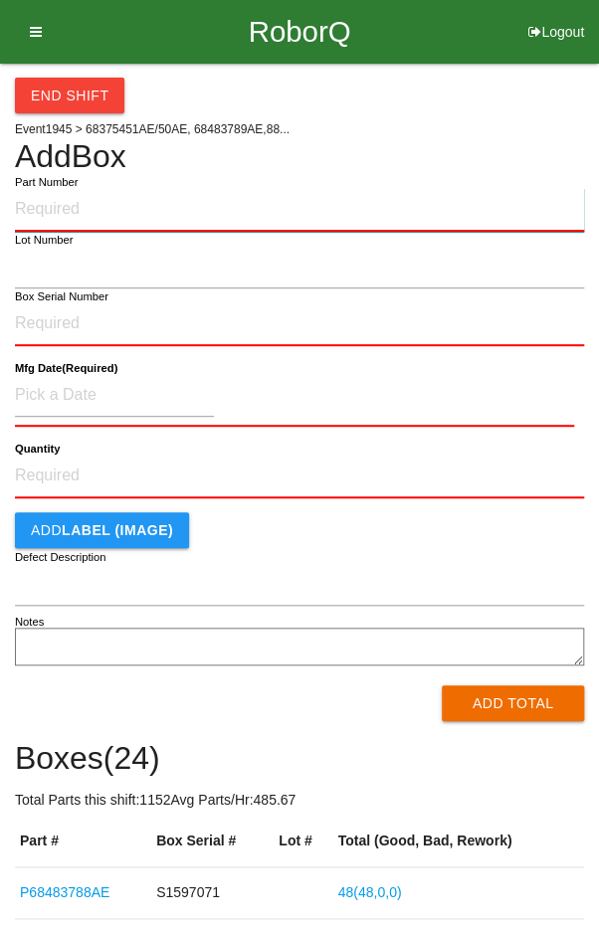
click at [78, 188] on input "Part Number" at bounding box center [299, 210] width 569 height 44
click at [72, 211] on input "Part Number" at bounding box center [299, 210] width 569 height 44
type input "P68483788AE"
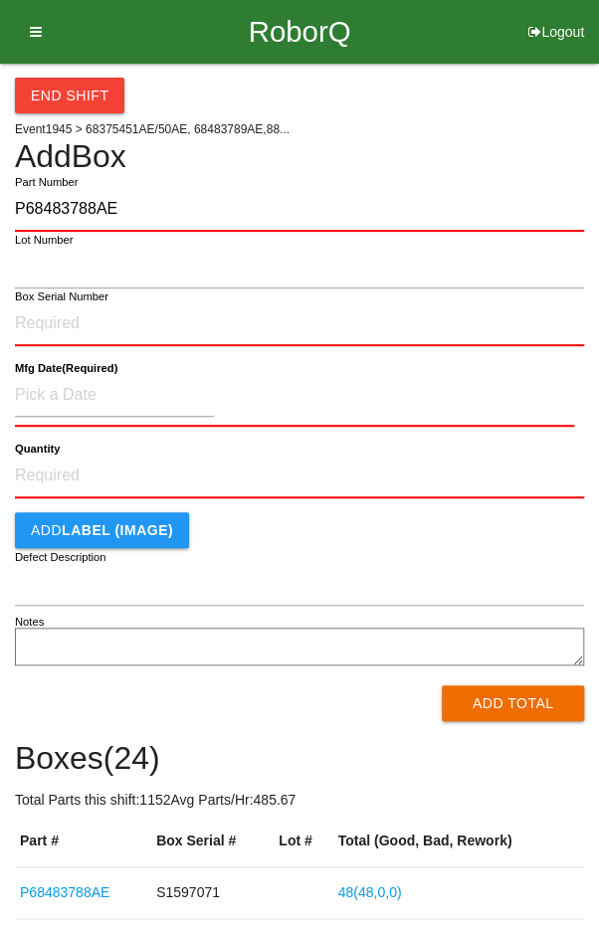
click at [72, 299] on label "Box Serial Number" at bounding box center [62, 297] width 94 height 17
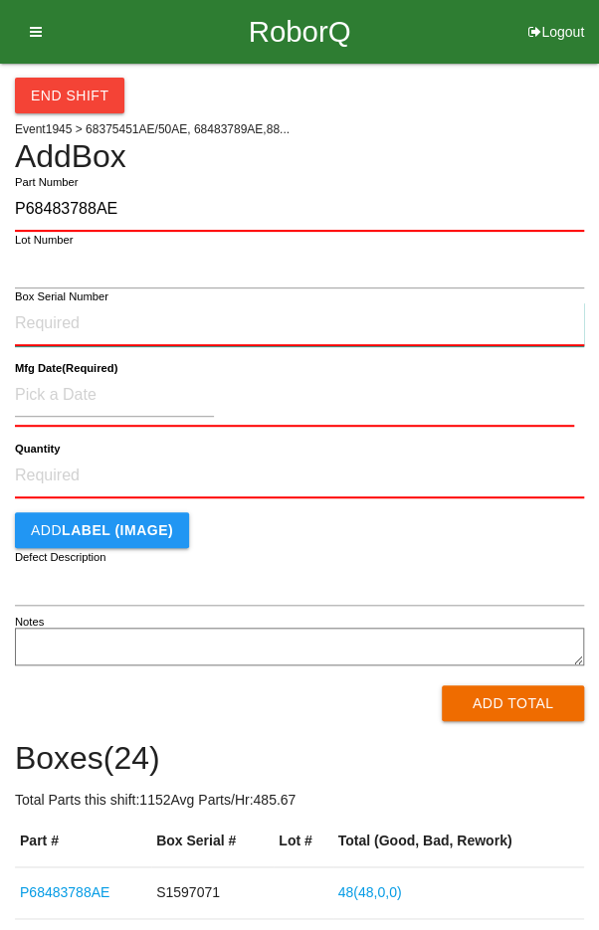
click at [72, 302] on input "Box Serial Number" at bounding box center [299, 324] width 569 height 44
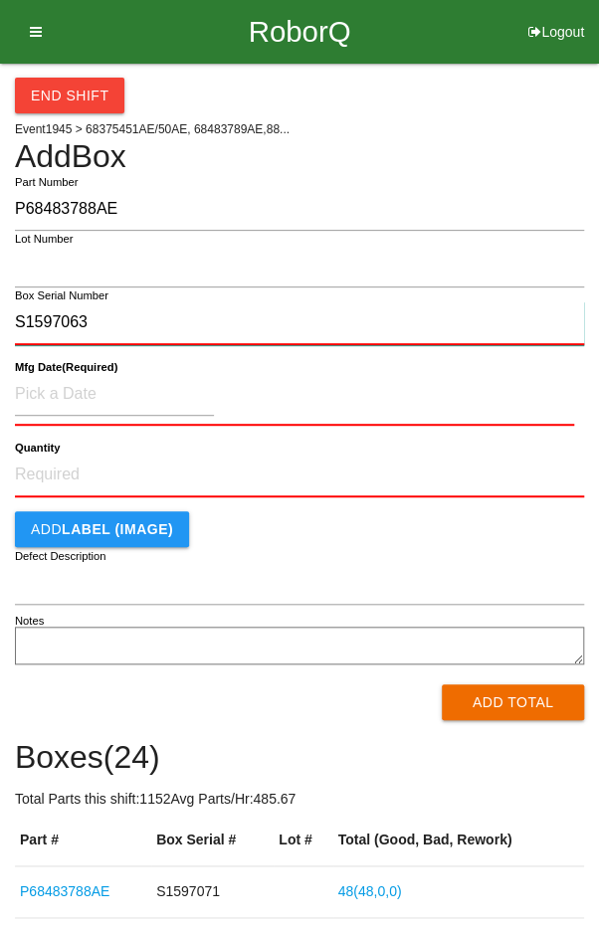
type input "S1597063"
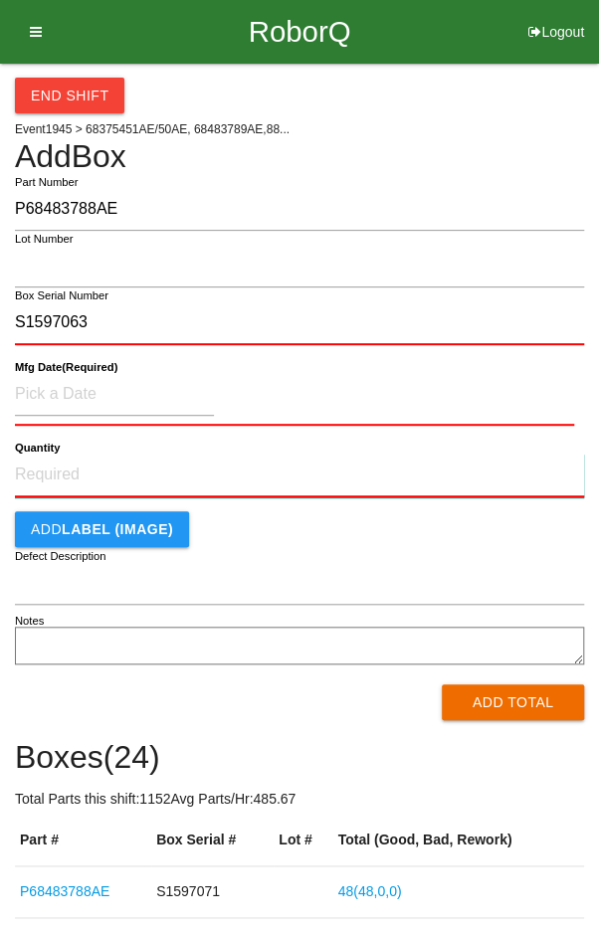
click at [81, 474] on input "Quantity" at bounding box center [299, 476] width 569 height 44
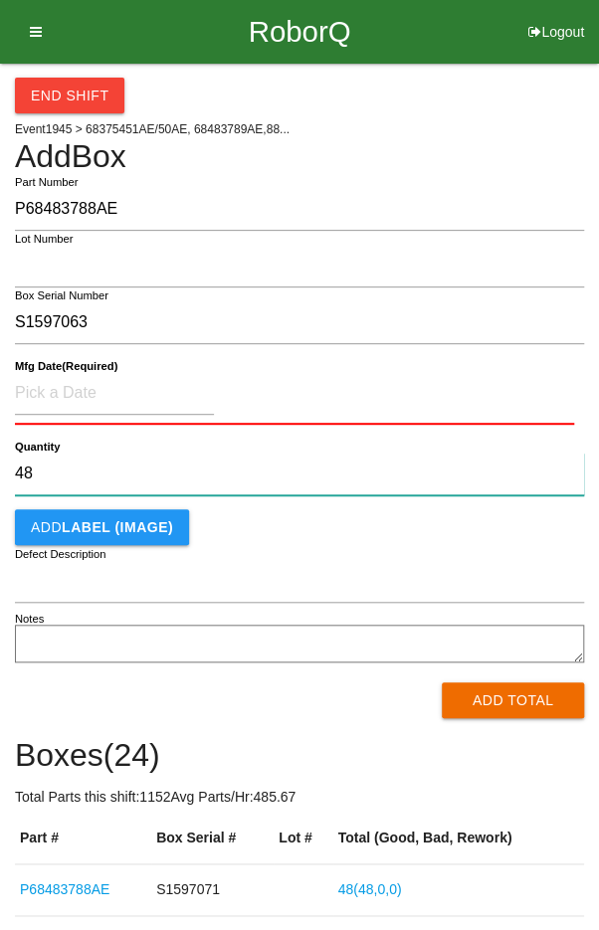
type input "48"
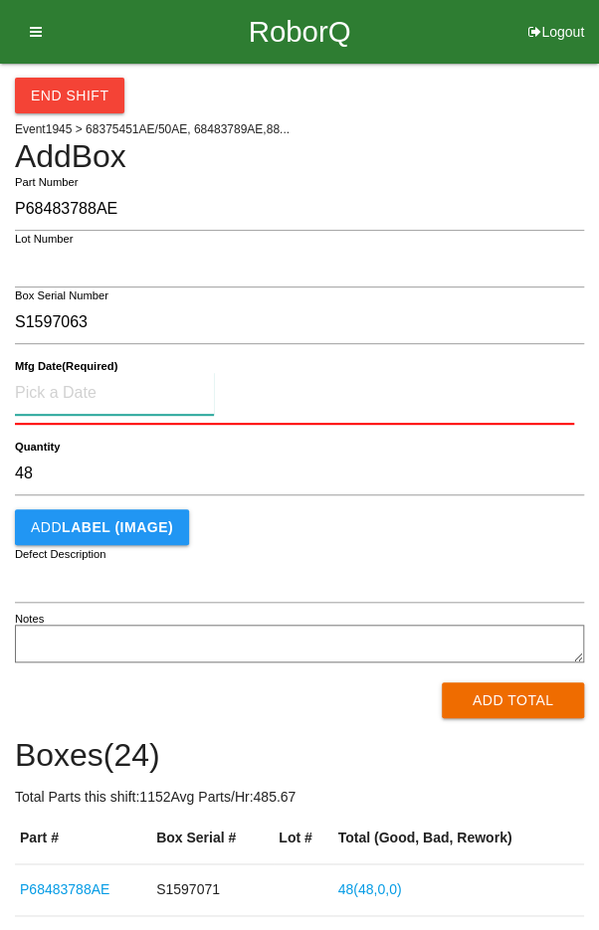
click at [81, 396] on input at bounding box center [114, 393] width 199 height 43
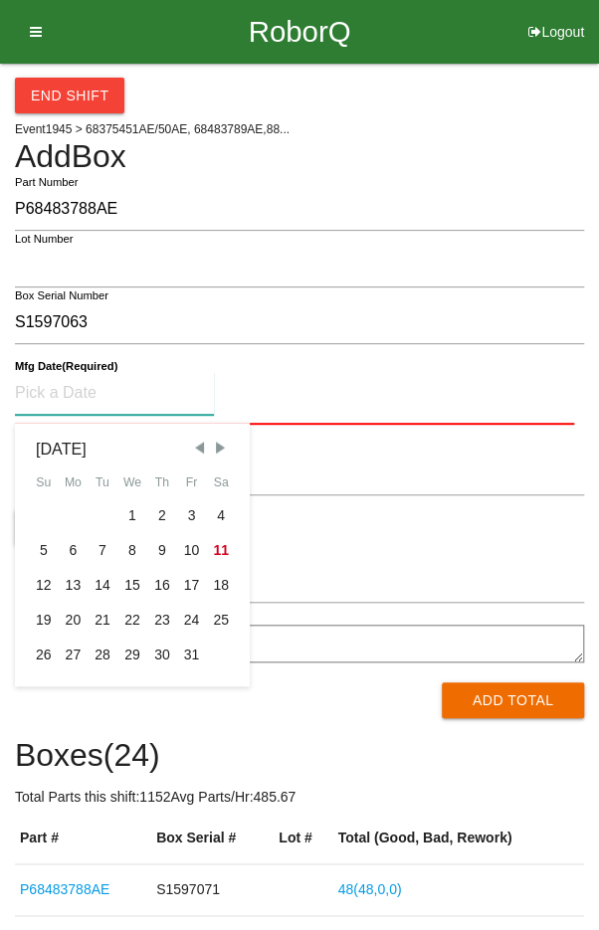
click at [195, 449] on span "Previous Month" at bounding box center [199, 448] width 18 height 18
click at [126, 543] on div "10" at bounding box center [132, 550] width 30 height 35
type input "[DATE]"
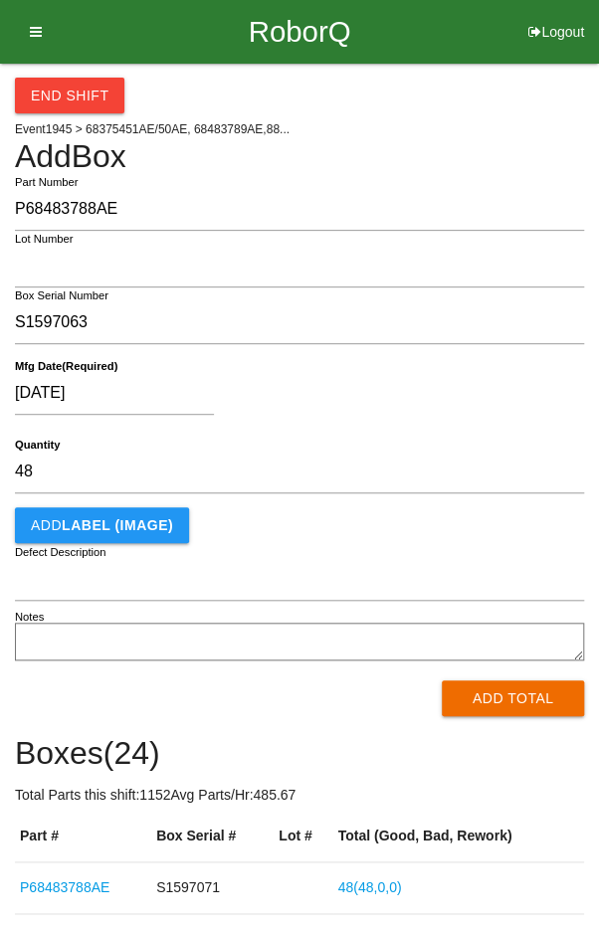
click at [329, 390] on div "[DATE]" at bounding box center [294, 397] width 559 height 51
click at [520, 694] on button "Add Total" at bounding box center [513, 698] width 142 height 36
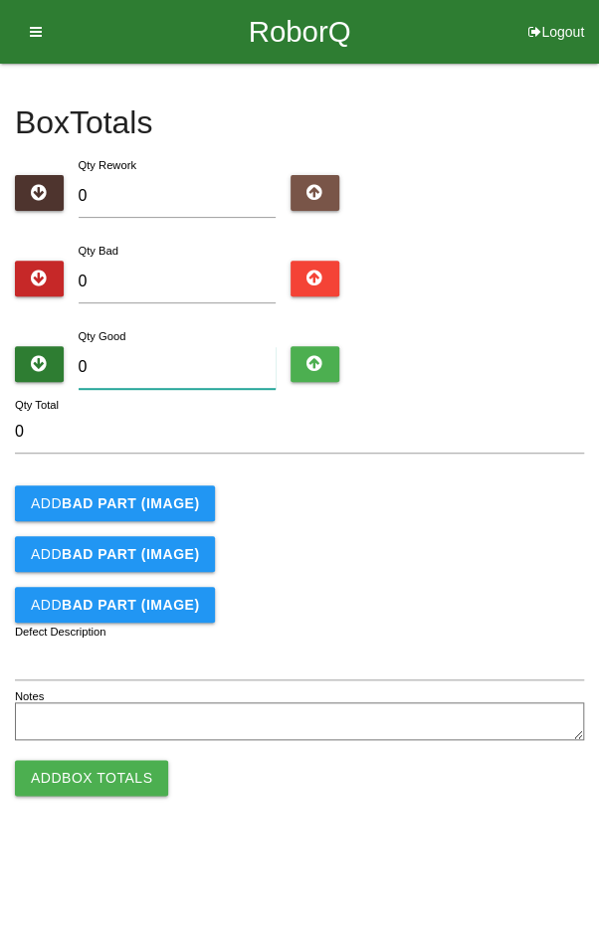
click at [158, 366] on input "0" at bounding box center [178, 367] width 198 height 43
type input "4"
type input "48"
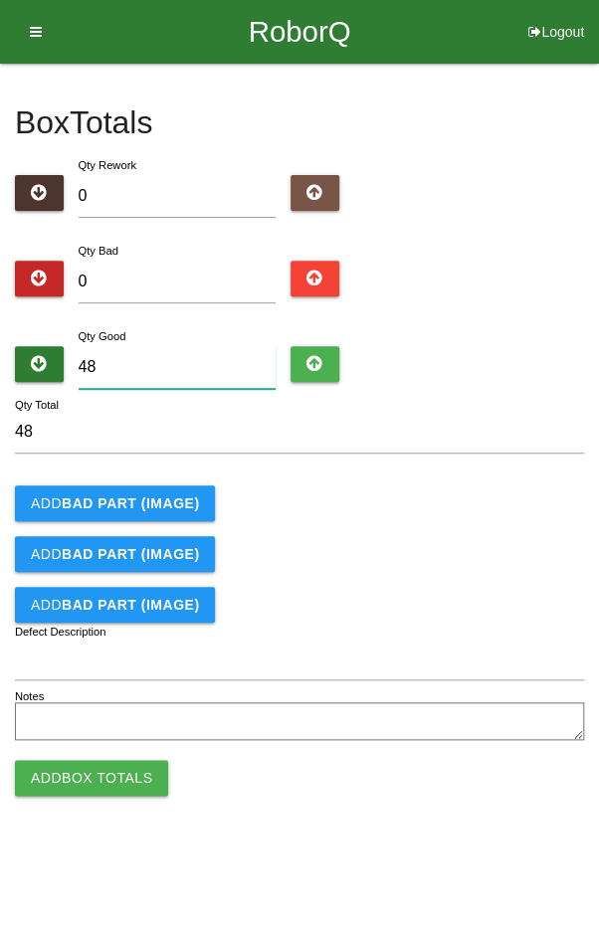
type input "48"
click at [509, 483] on form "48 Qty Total Add BAD PART (IMAGE) Add BAD PART (IMAGE) Add BAD PART (IMAGE) Def…" at bounding box center [299, 578] width 569 height 335
click at [73, 783] on button "Add Box Totals" at bounding box center [91, 778] width 153 height 36
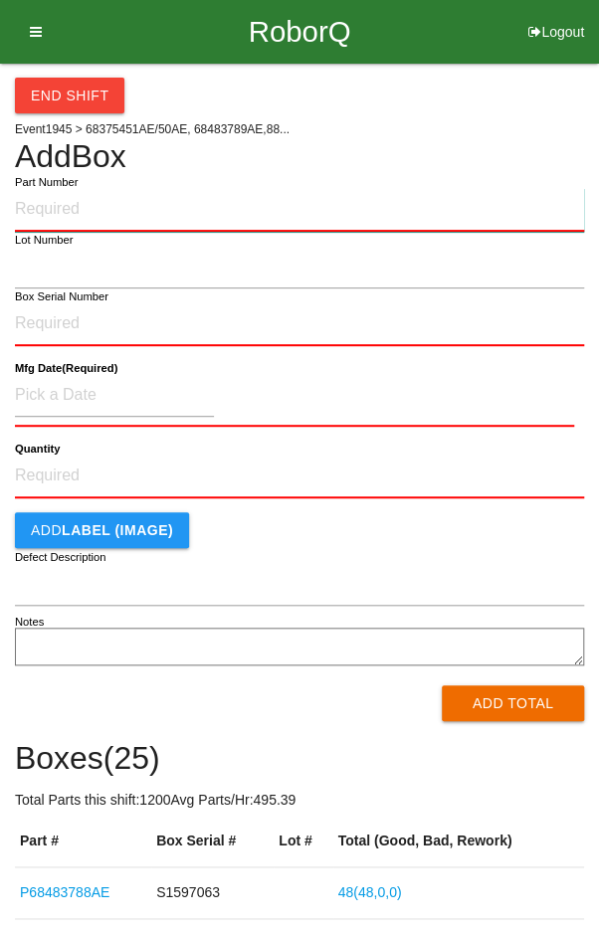
click at [91, 204] on input "Part Number" at bounding box center [299, 210] width 569 height 44
click at [88, 200] on input "Q48" at bounding box center [299, 210] width 569 height 44
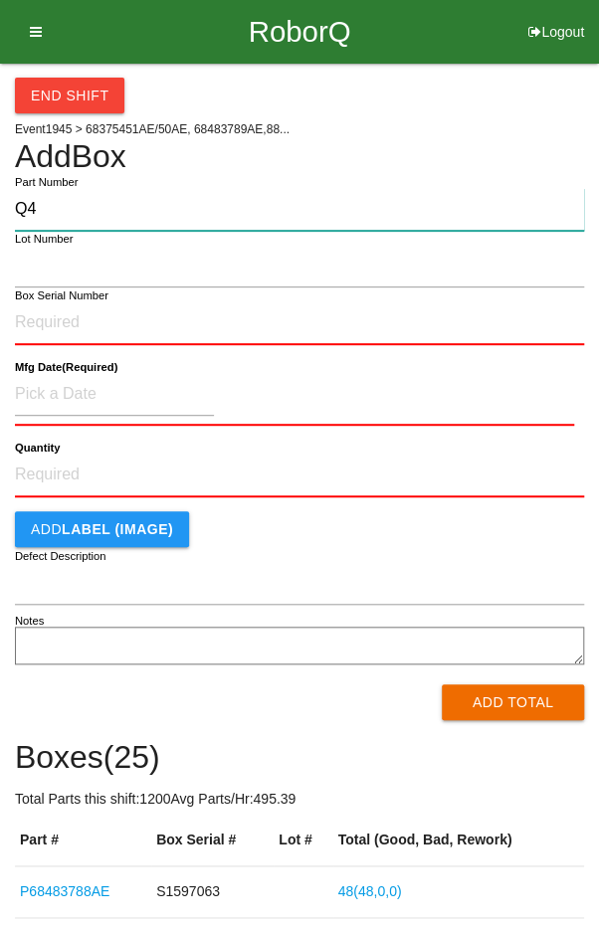
type input "Q"
type input "P68483788AE"
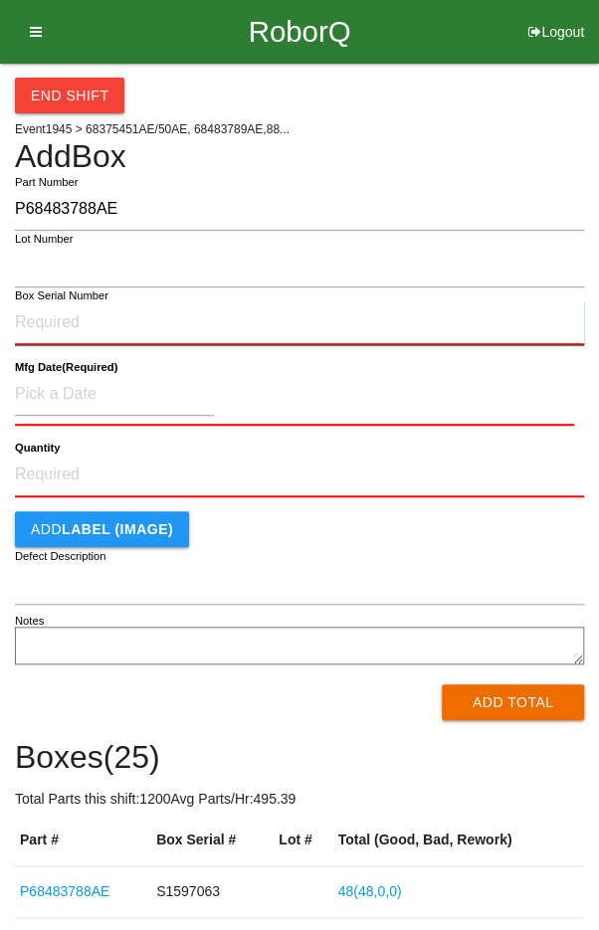
click at [63, 319] on input "Box Serial Number" at bounding box center [299, 323] width 569 height 44
type input "S1597059"
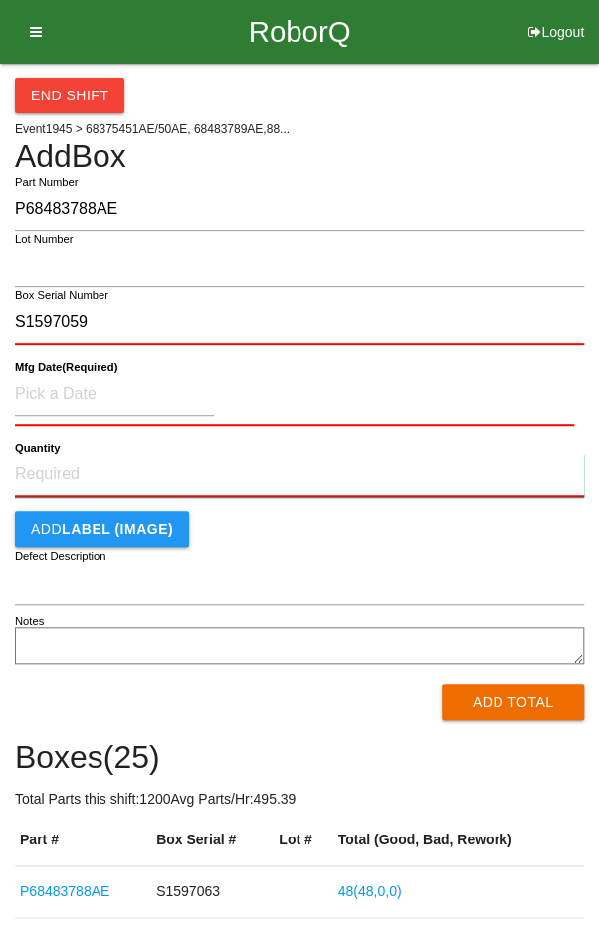
click at [88, 470] on input "Quantity" at bounding box center [299, 476] width 569 height 44
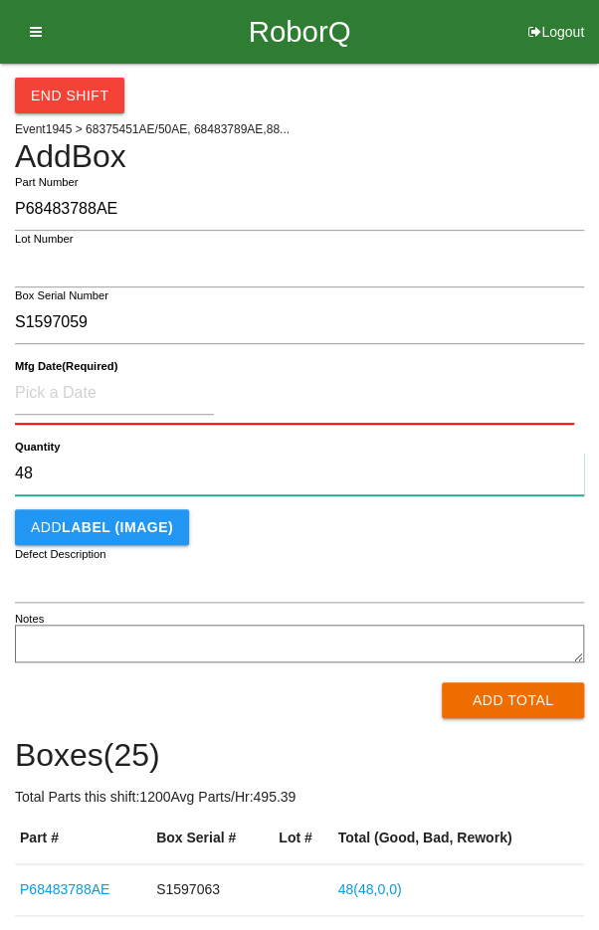
type input "48"
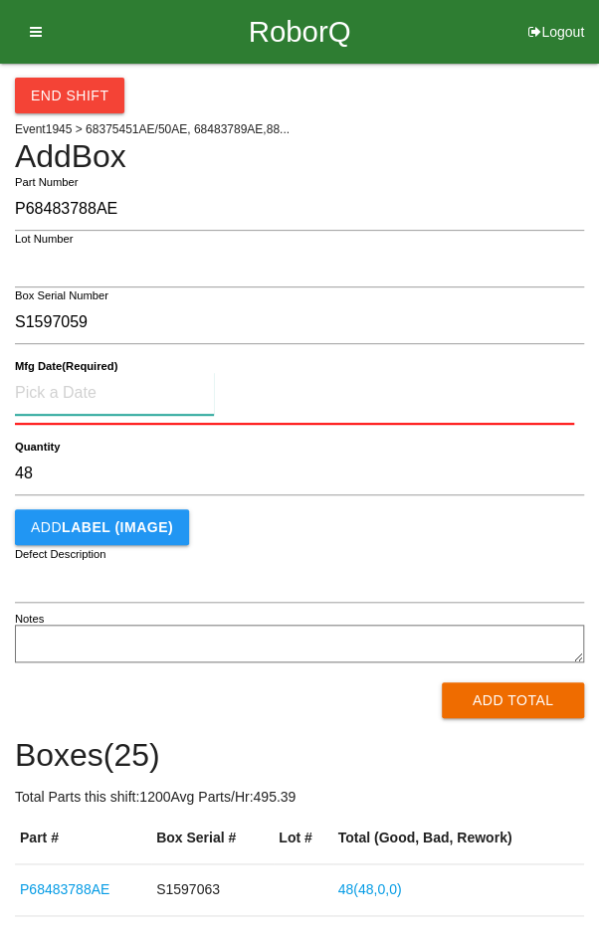
click at [86, 396] on input at bounding box center [114, 393] width 199 height 43
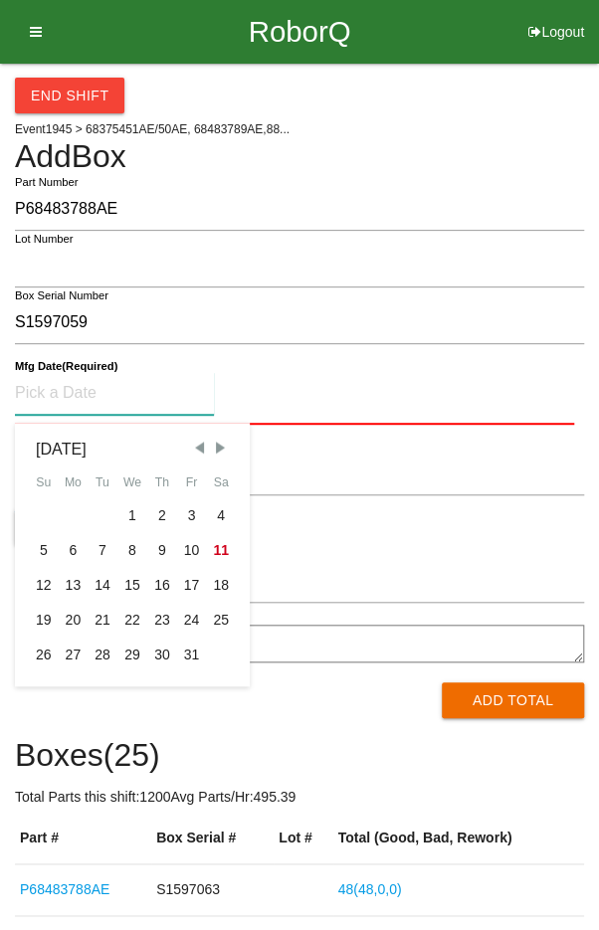
click at [197, 439] on span "Previous Month" at bounding box center [199, 448] width 18 height 18
click at [131, 550] on div "10" at bounding box center [132, 550] width 30 height 35
type input "[DATE]"
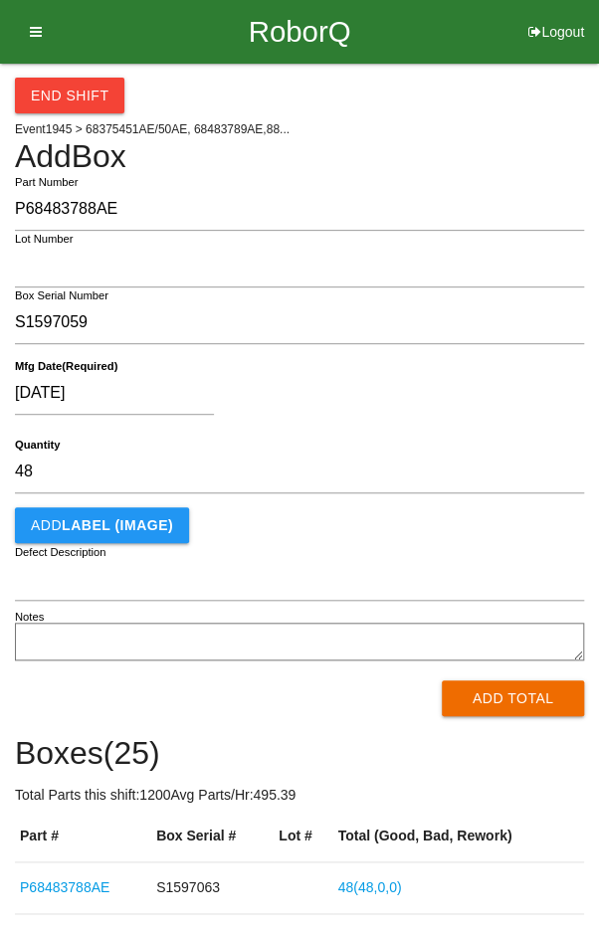
click at [495, 411] on div "[DATE]" at bounding box center [294, 397] width 559 height 51
click at [519, 705] on button "Add Total" at bounding box center [513, 698] width 142 height 36
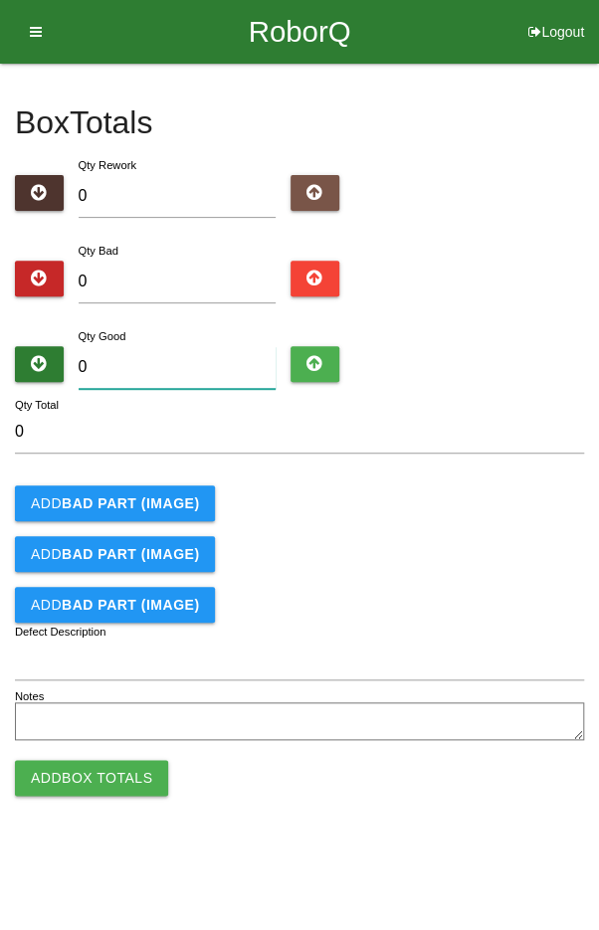
click at [143, 360] on input "0" at bounding box center [178, 367] width 198 height 43
type input "4"
type input "48"
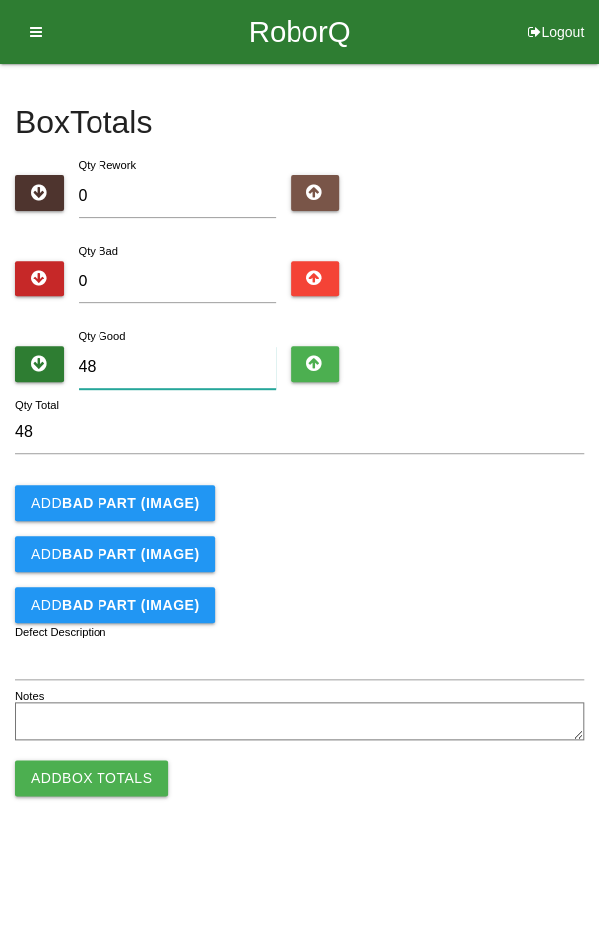
type input "48"
click at [528, 498] on div "Add BAD PART (IMAGE)" at bounding box center [299, 503] width 569 height 36
click at [96, 780] on button "Add Box Totals" at bounding box center [91, 778] width 153 height 36
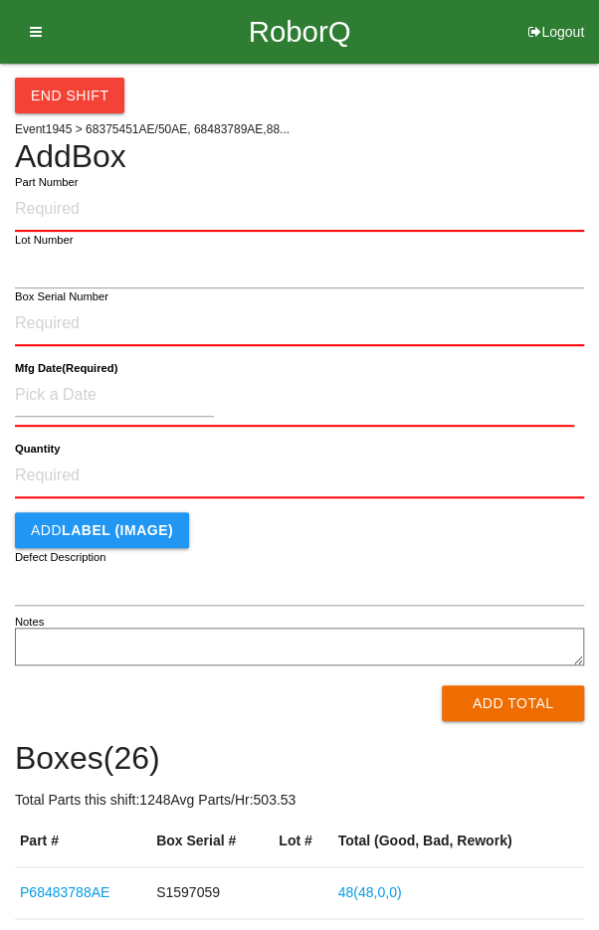
click at [78, 88] on button "End Shift" at bounding box center [69, 96] width 109 height 36
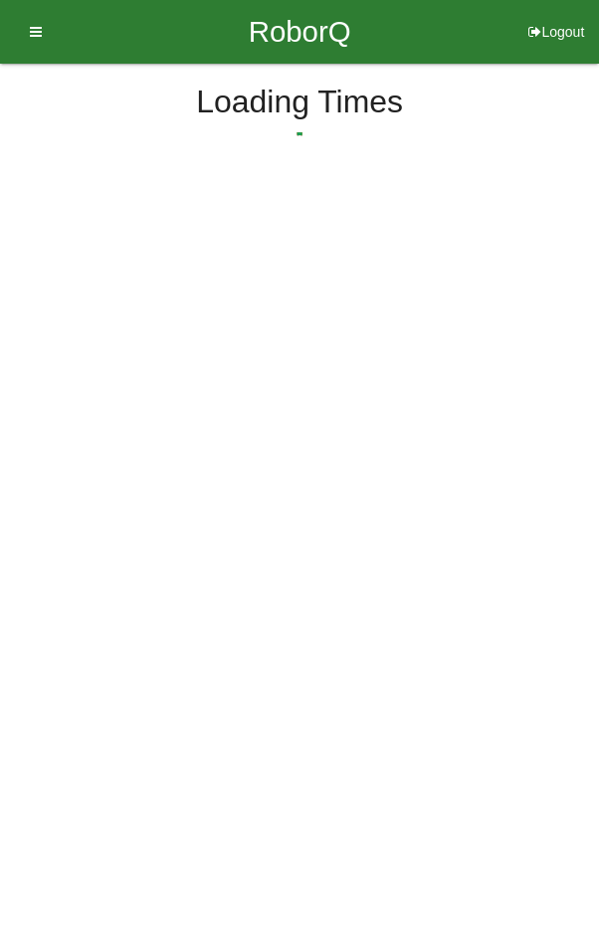
select select "12"
select select "4"
select select "2"
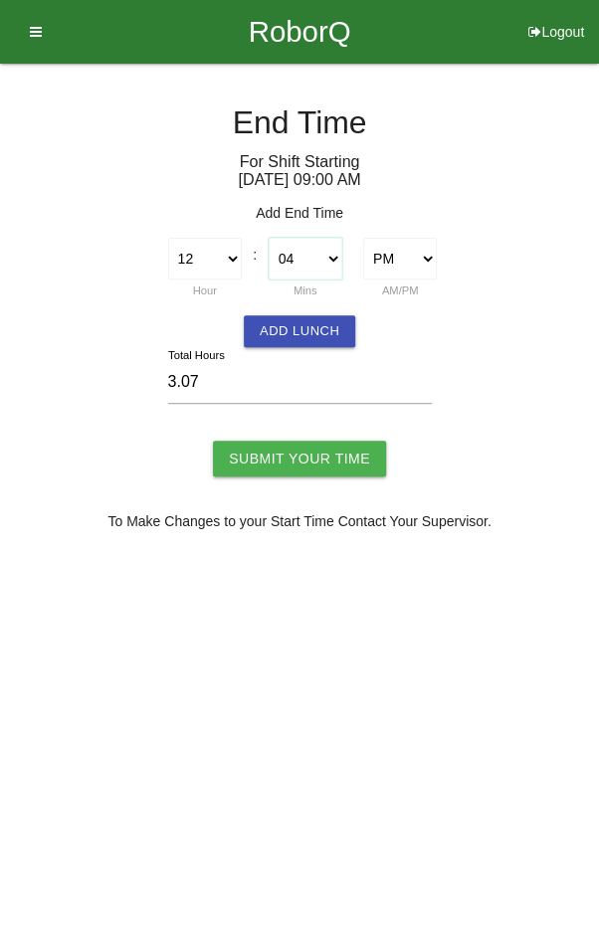
click at [307, 261] on select "00 01 02 03 04 05 06 07 08 09 10 11 12 13 14 15 16 17 18 19 20 21 22 23 24 25 2…" at bounding box center [306, 259] width 74 height 42
select select "15"
type input "3.25"
click at [317, 460] on input "Submit Your Time" at bounding box center [299, 459] width 173 height 36
type input "Processing..."
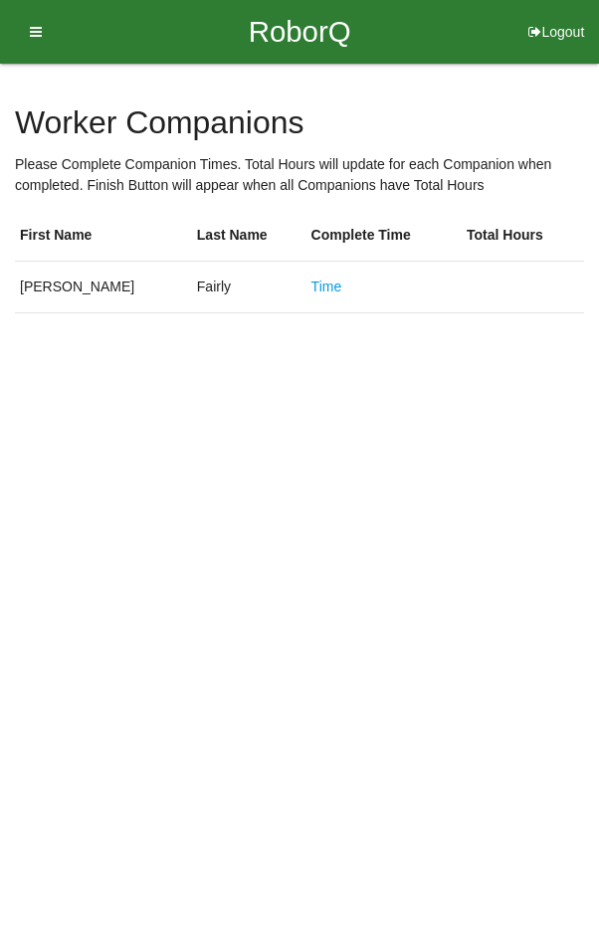
click at [310, 285] on link "Time" at bounding box center [325, 287] width 31 height 16
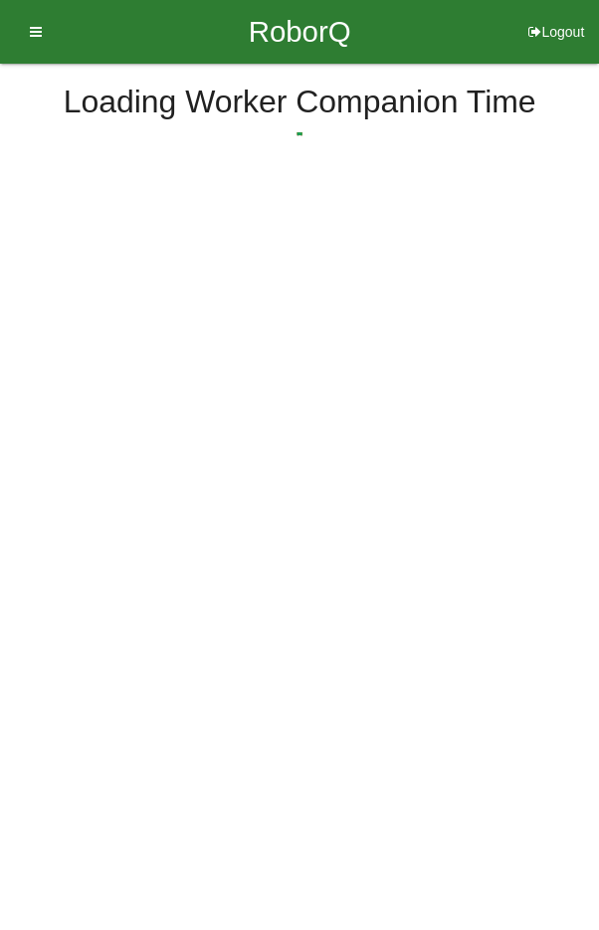
select select "12"
select select "4"
select select "2"
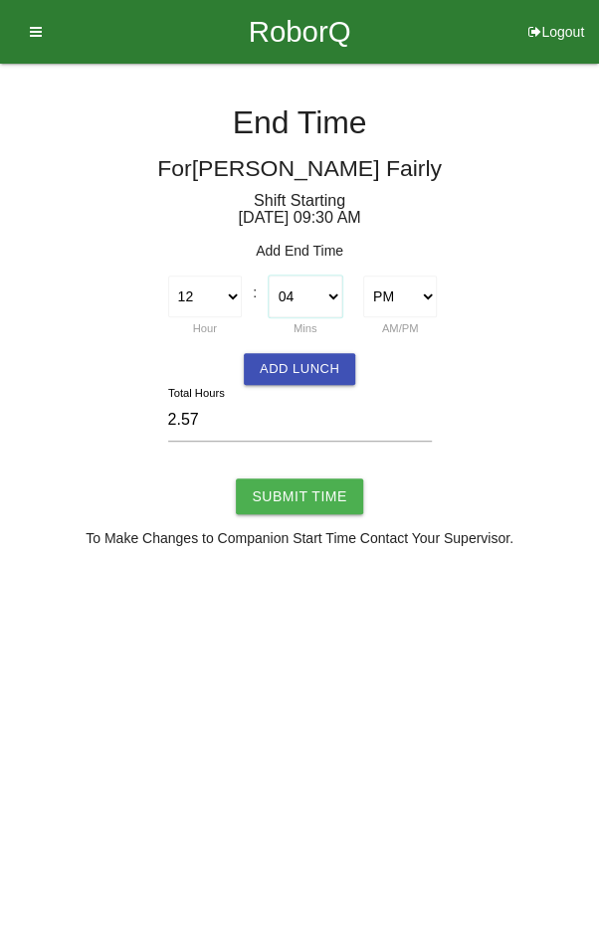
click at [314, 291] on select "00 01 02 03 04 05 06 07 08 09 10 11 12 13 14 15 16 17 18 19 20 21 22 23 24 25 2…" at bounding box center [306, 297] width 74 height 42
select select "15"
type input "2.75"
click at [303, 492] on input "Submit Time" at bounding box center [299, 497] width 126 height 36
type input "Processing..."
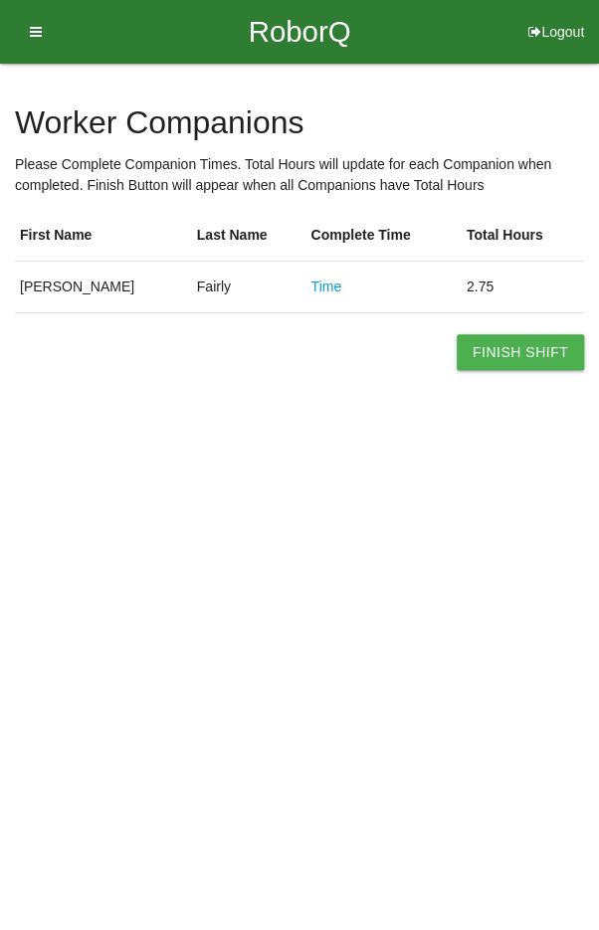
click at [527, 355] on button "Finish Shift" at bounding box center [520, 352] width 127 height 36
